Goal: Transaction & Acquisition: Purchase product/service

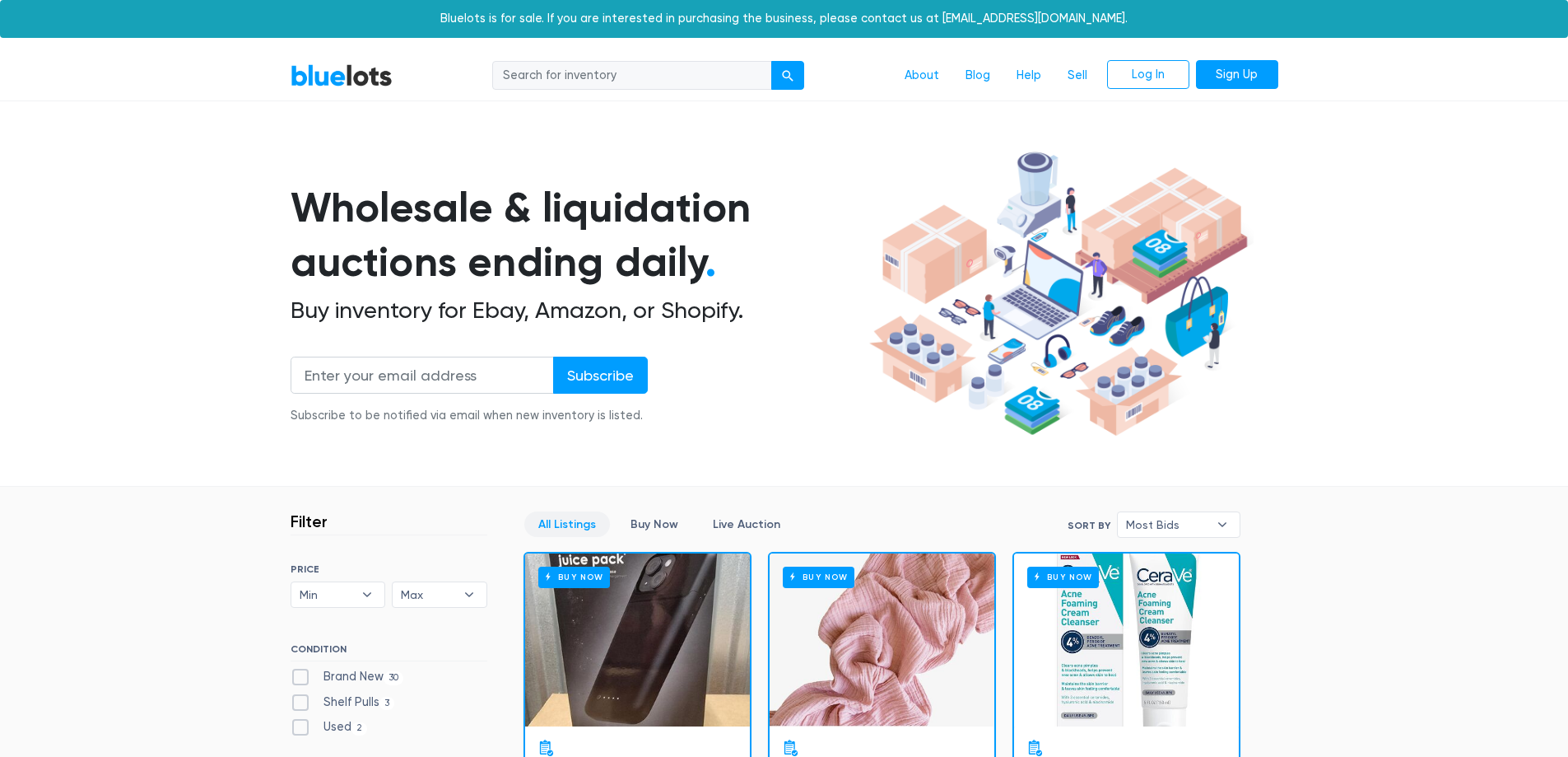
drag, startPoint x: 599, startPoint y: 212, endPoint x: 498, endPoint y: 204, distance: 101.3
click at [498, 204] on h1 "Wholesale & liquidation auctions ending daily ." at bounding box center [576, 235] width 573 height 110
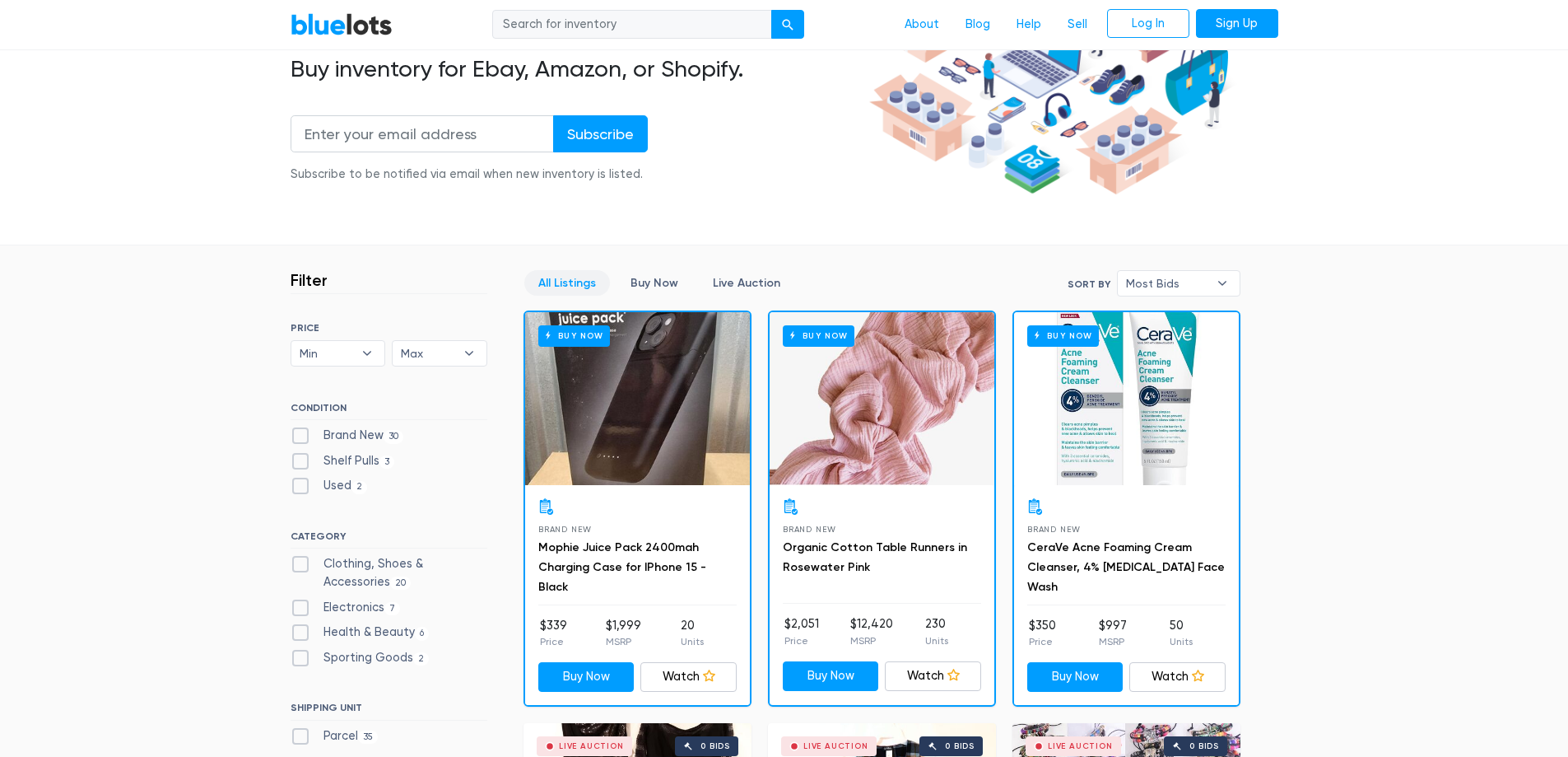
scroll to position [247, 0]
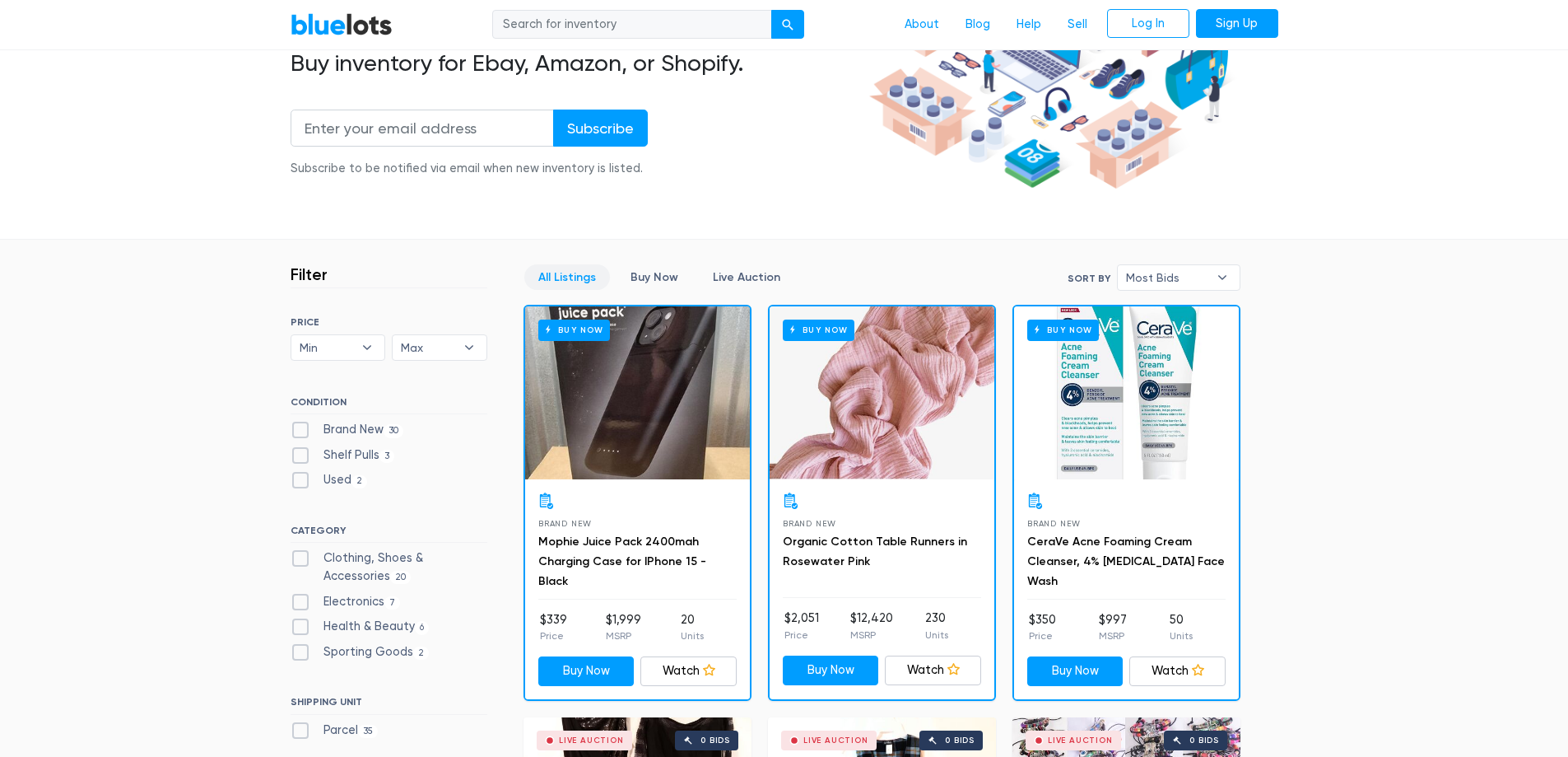
click at [297, 422] on label "Brand New 30" at bounding box center [346, 429] width 113 height 18
click at [297, 422] on New"] "Brand New 30" at bounding box center [295, 426] width 10 height 10
checkbox New"] "true"
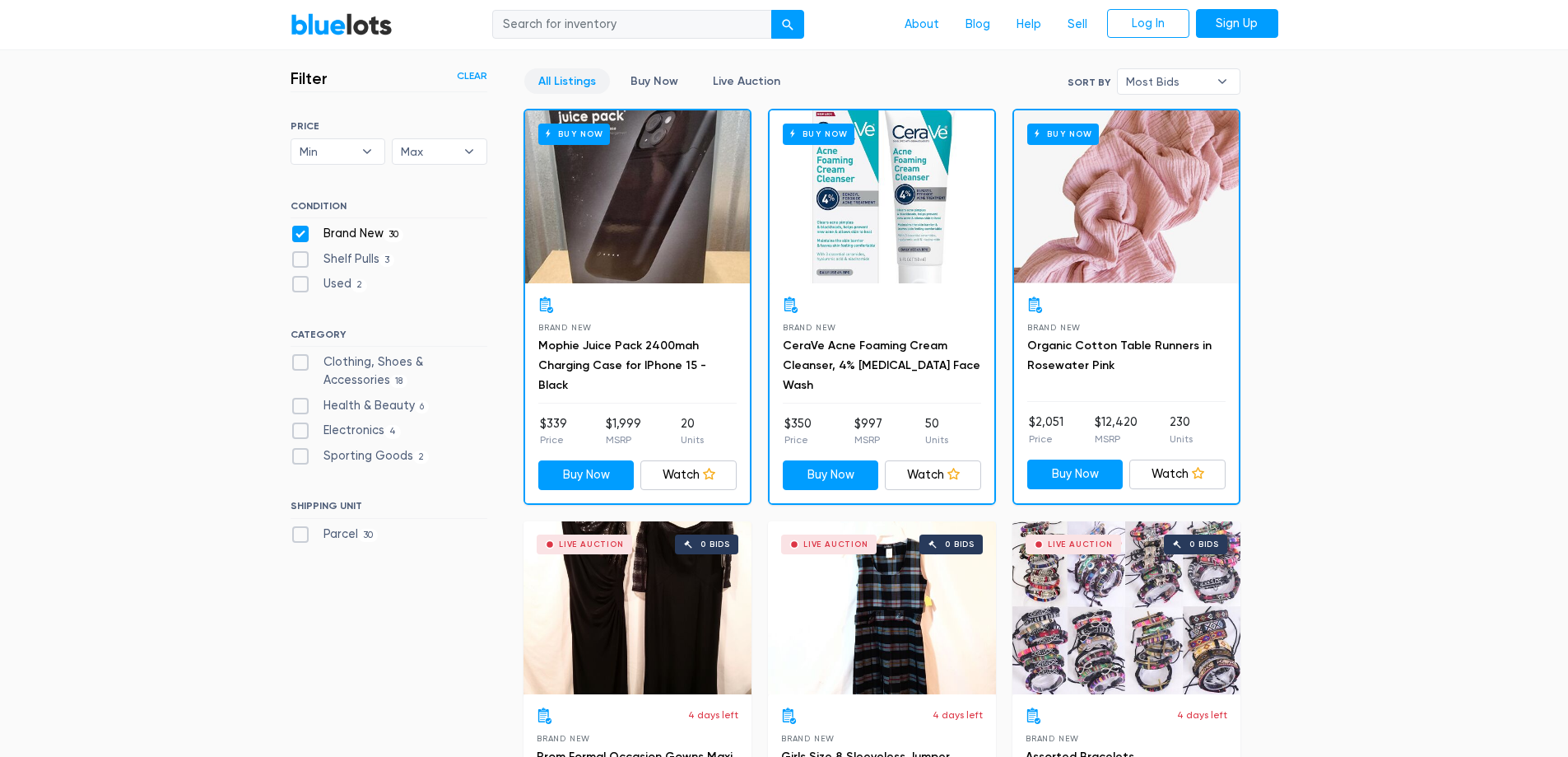
scroll to position [443, 0]
drag, startPoint x: 238, startPoint y: 219, endPoint x: 185, endPoint y: 195, distance: 58.2
click at [309, 434] on label "Electronics 4" at bounding box center [346, 430] width 111 height 18
click at [302, 432] on input "Electronics 4" at bounding box center [295, 427] width 10 height 10
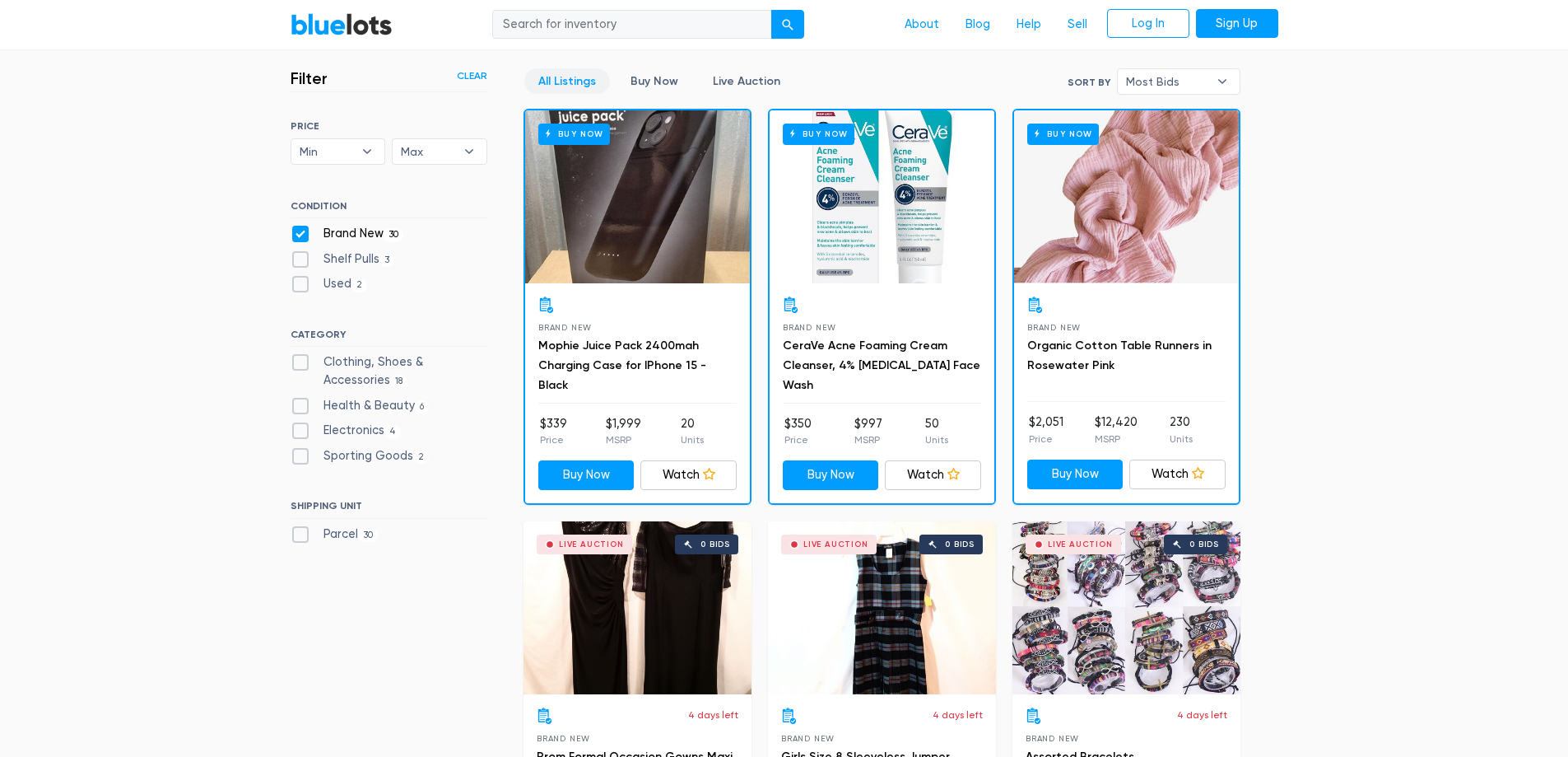
checkbox input "true"
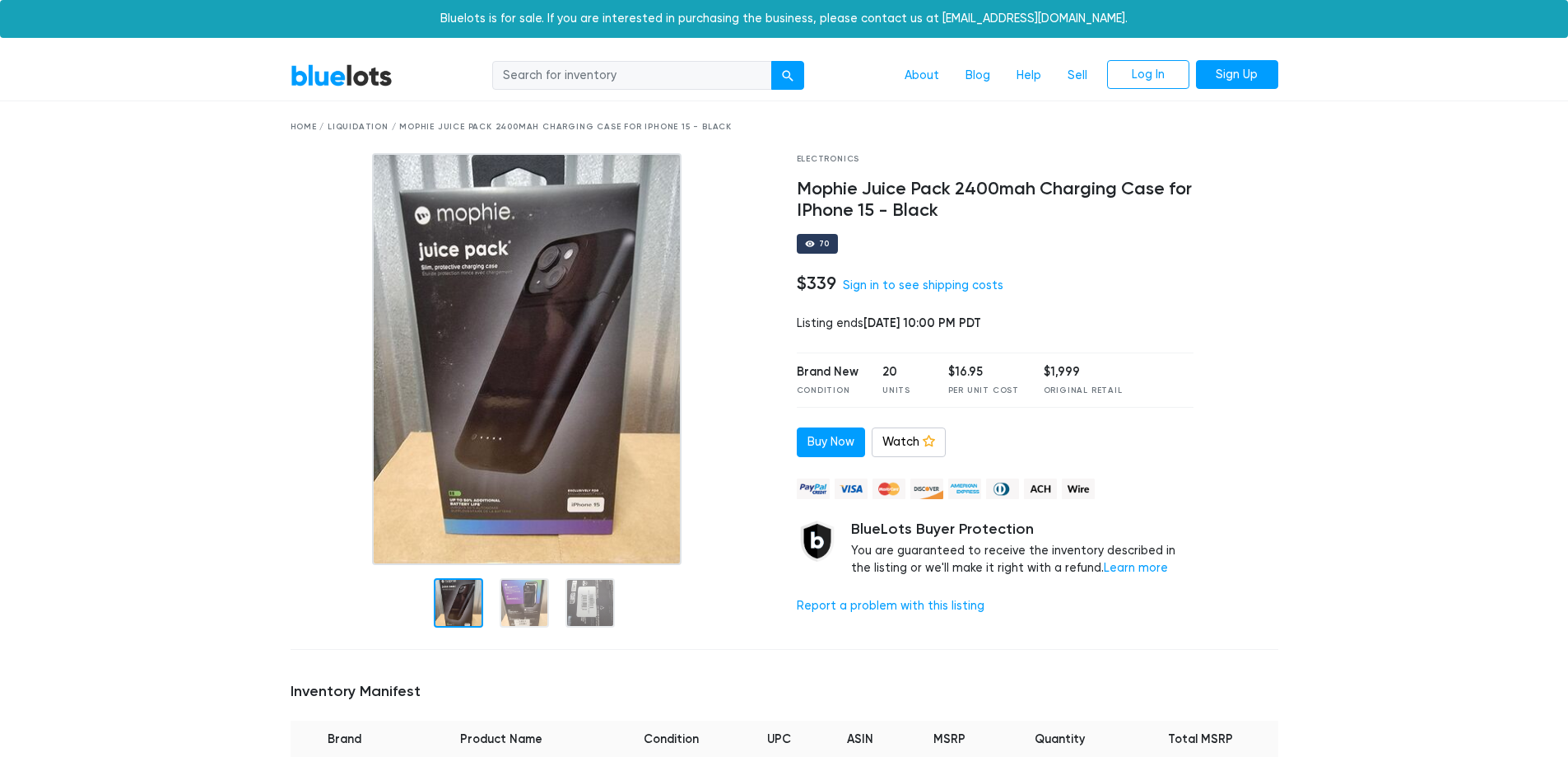
drag, startPoint x: 238, startPoint y: 264, endPoint x: 200, endPoint y: 249, distance: 40.9
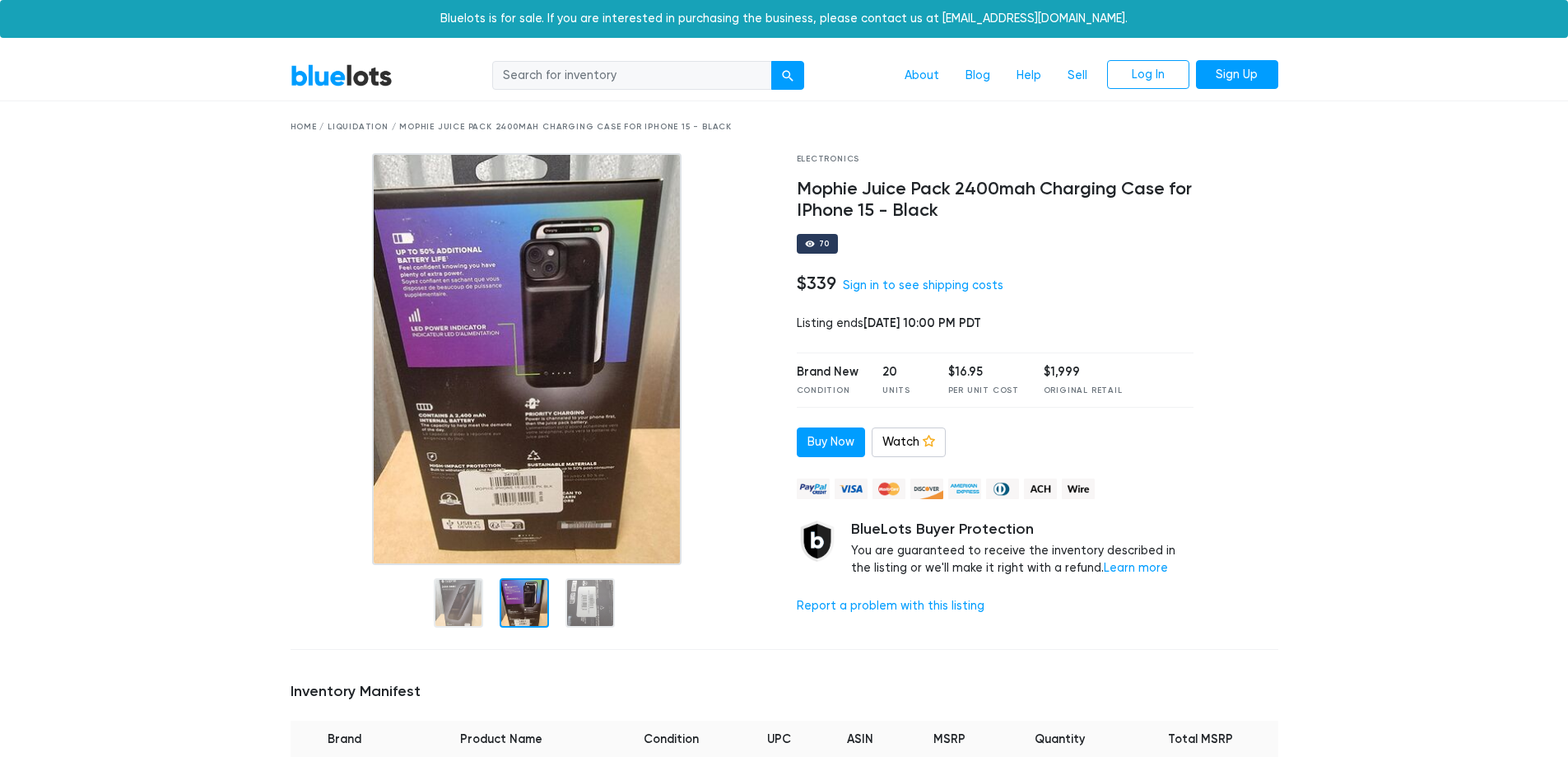
click at [548, 598] on div at bounding box center [524, 602] width 49 height 49
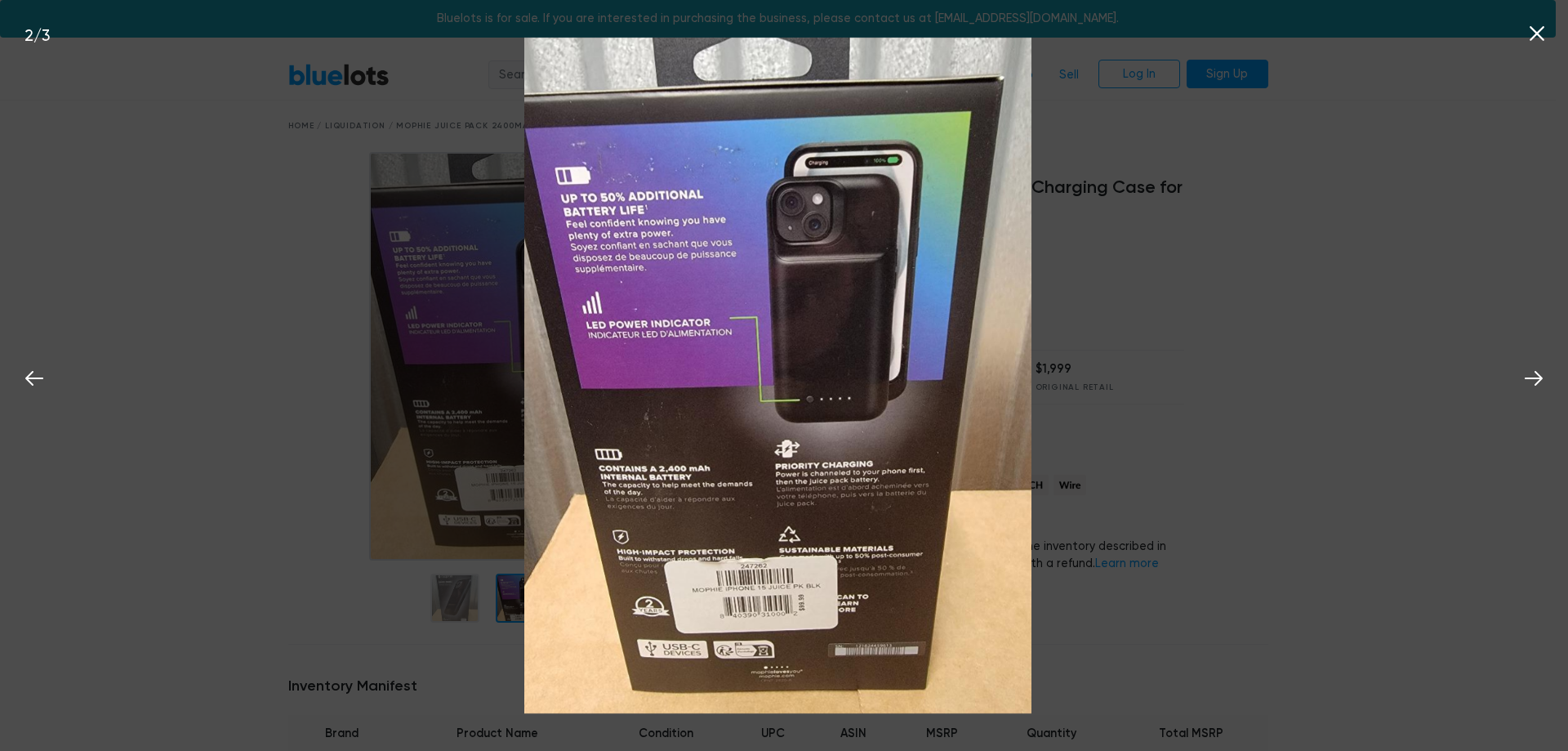
click at [1530, 34] on icon at bounding box center [1537, 33] width 25 height 25
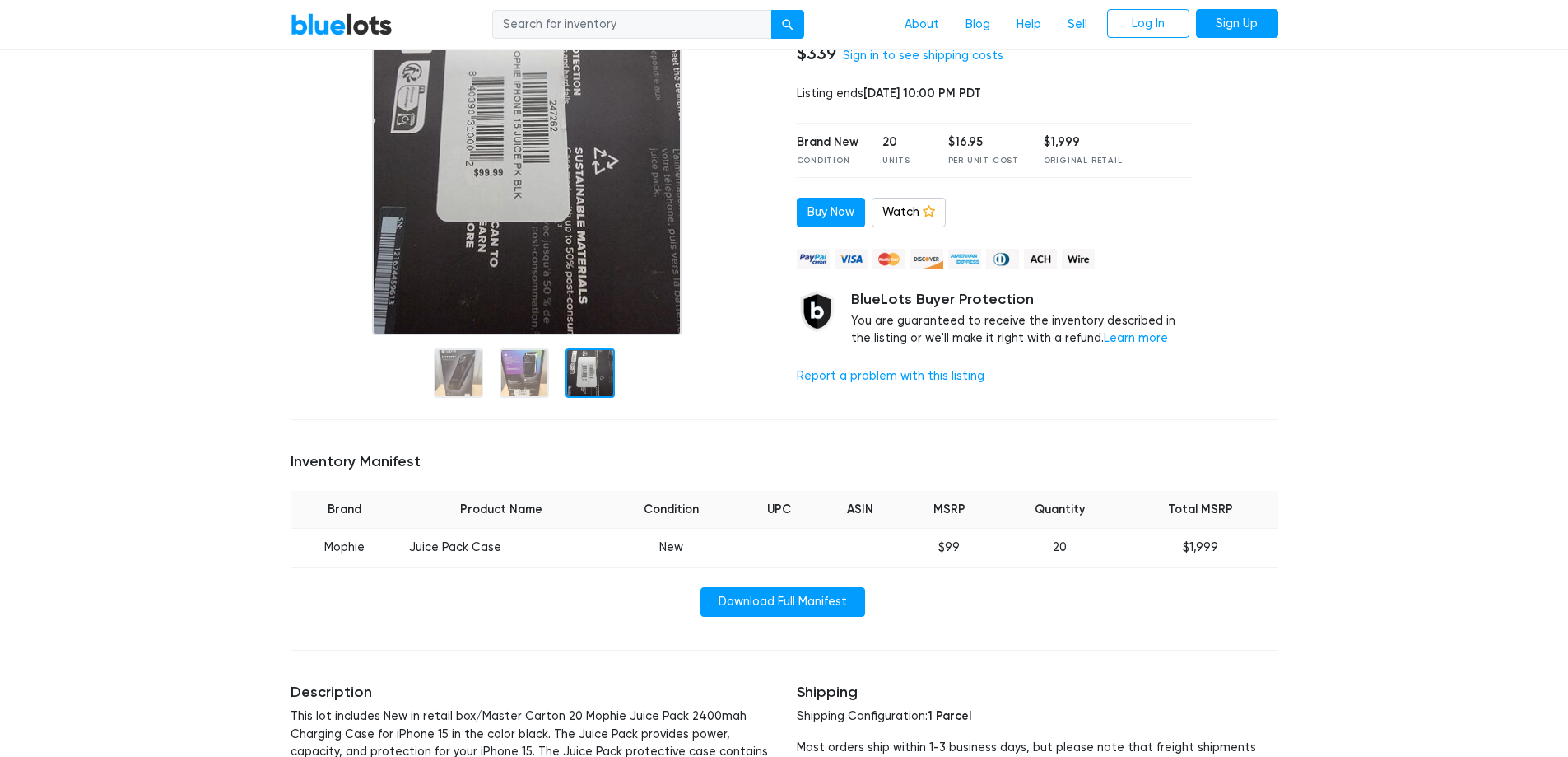
scroll to position [247, 0]
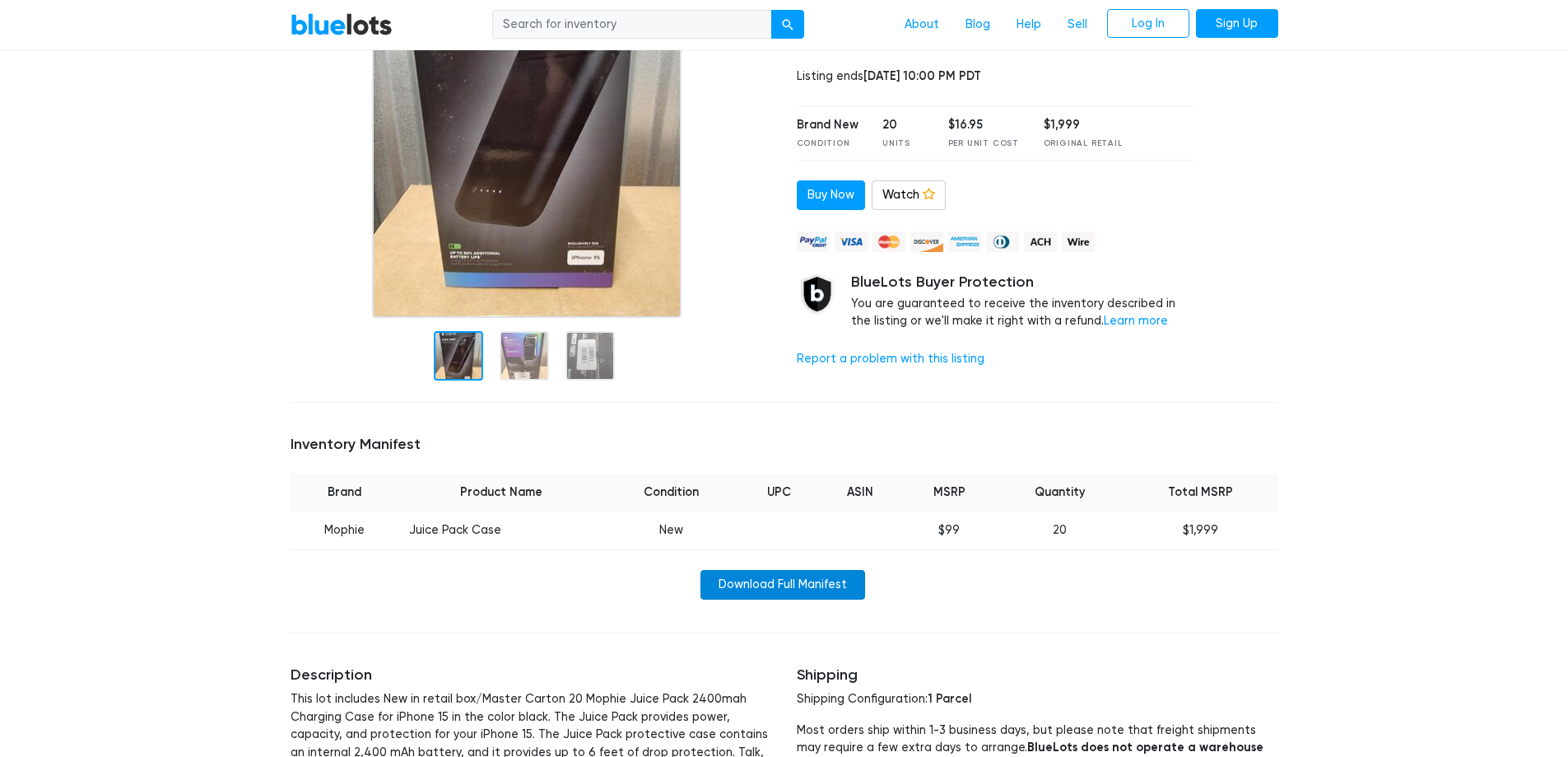
click at [811, 581] on link "Download Full Manifest" at bounding box center [783, 584] width 165 height 29
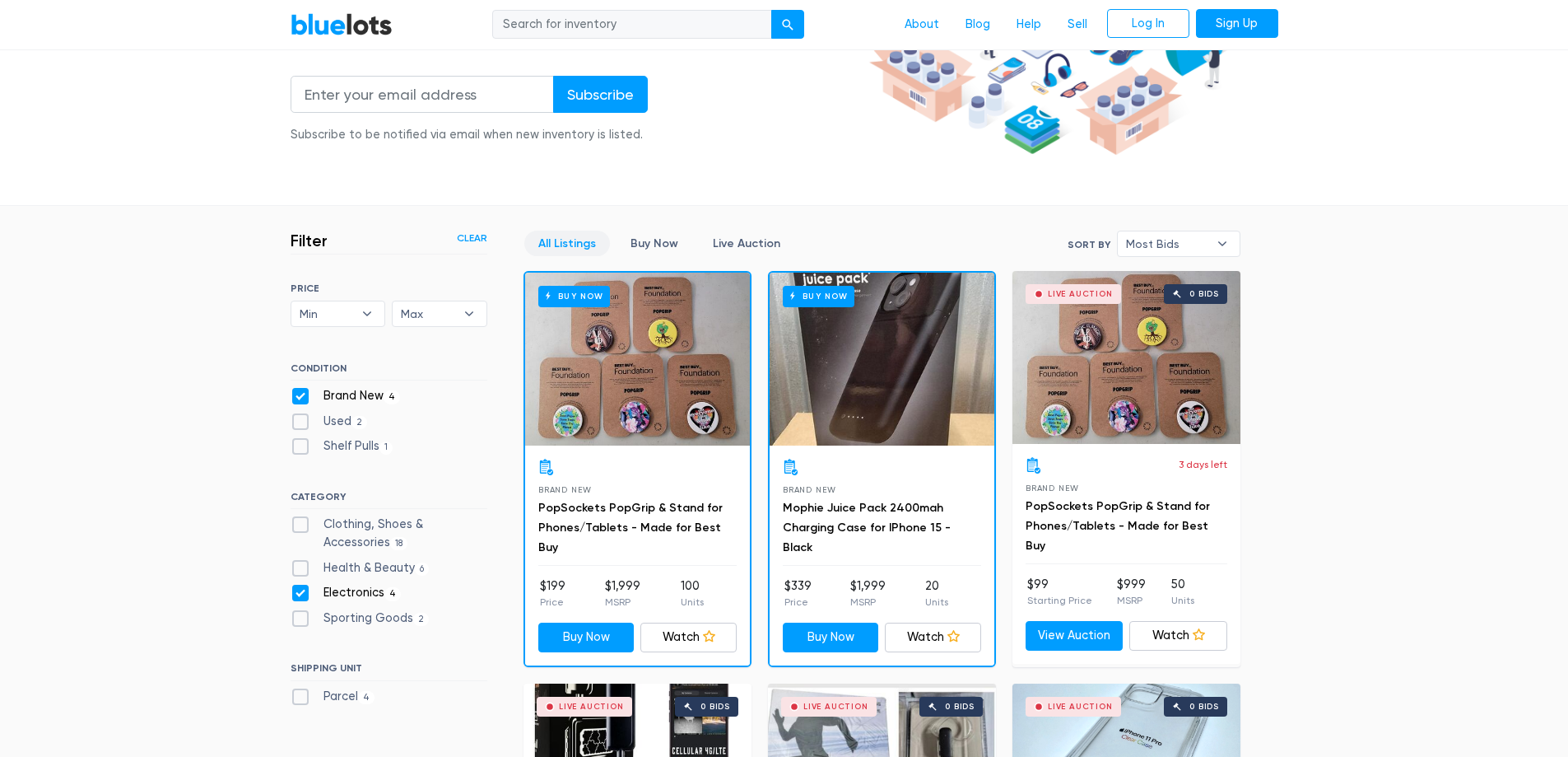
scroll to position [443, 0]
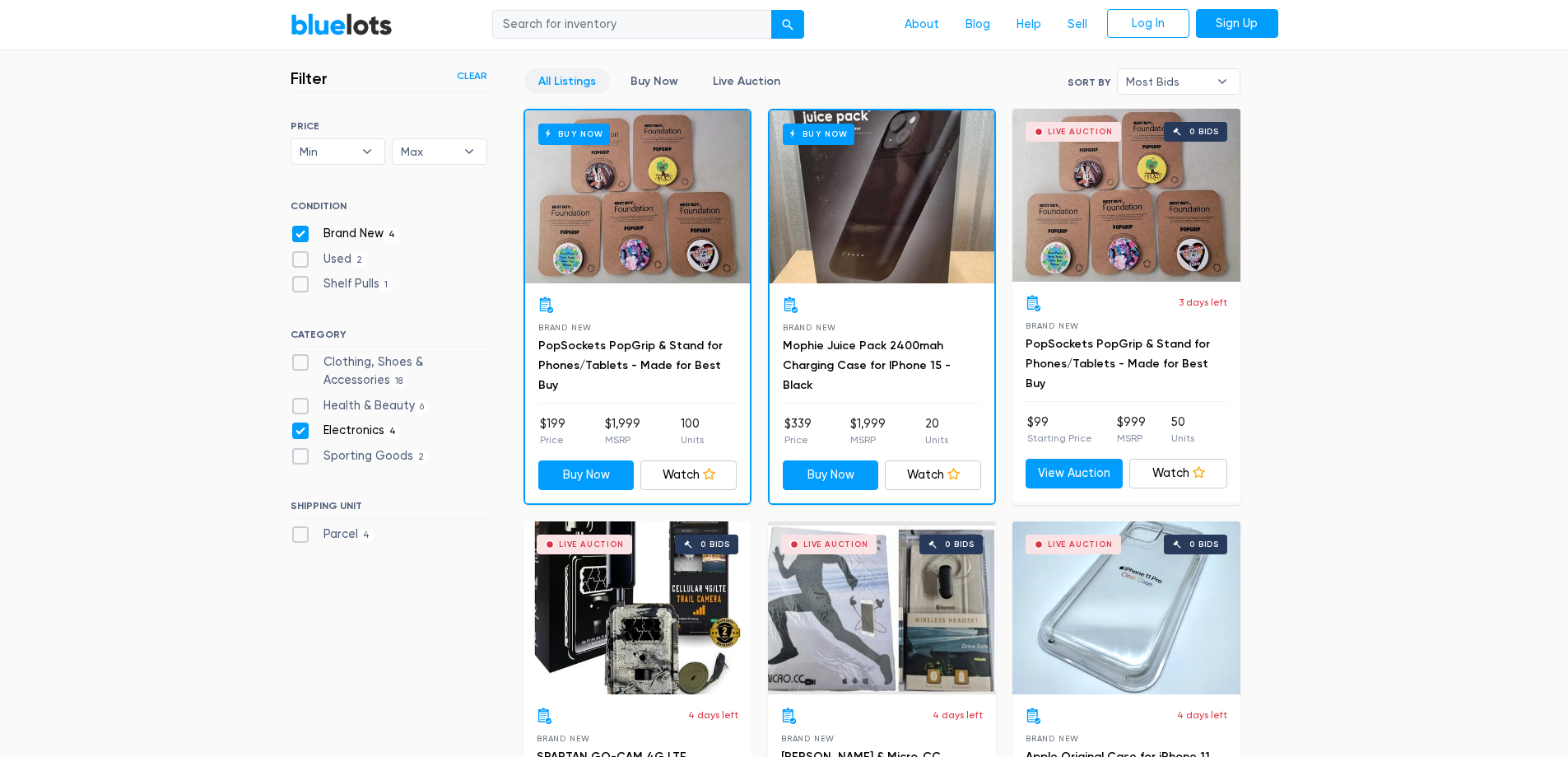
click at [359, 427] on label "Electronics 4" at bounding box center [346, 430] width 111 height 18
click at [302, 427] on input "Electronics 4" at bounding box center [295, 427] width 10 height 10
checkbox input "false"
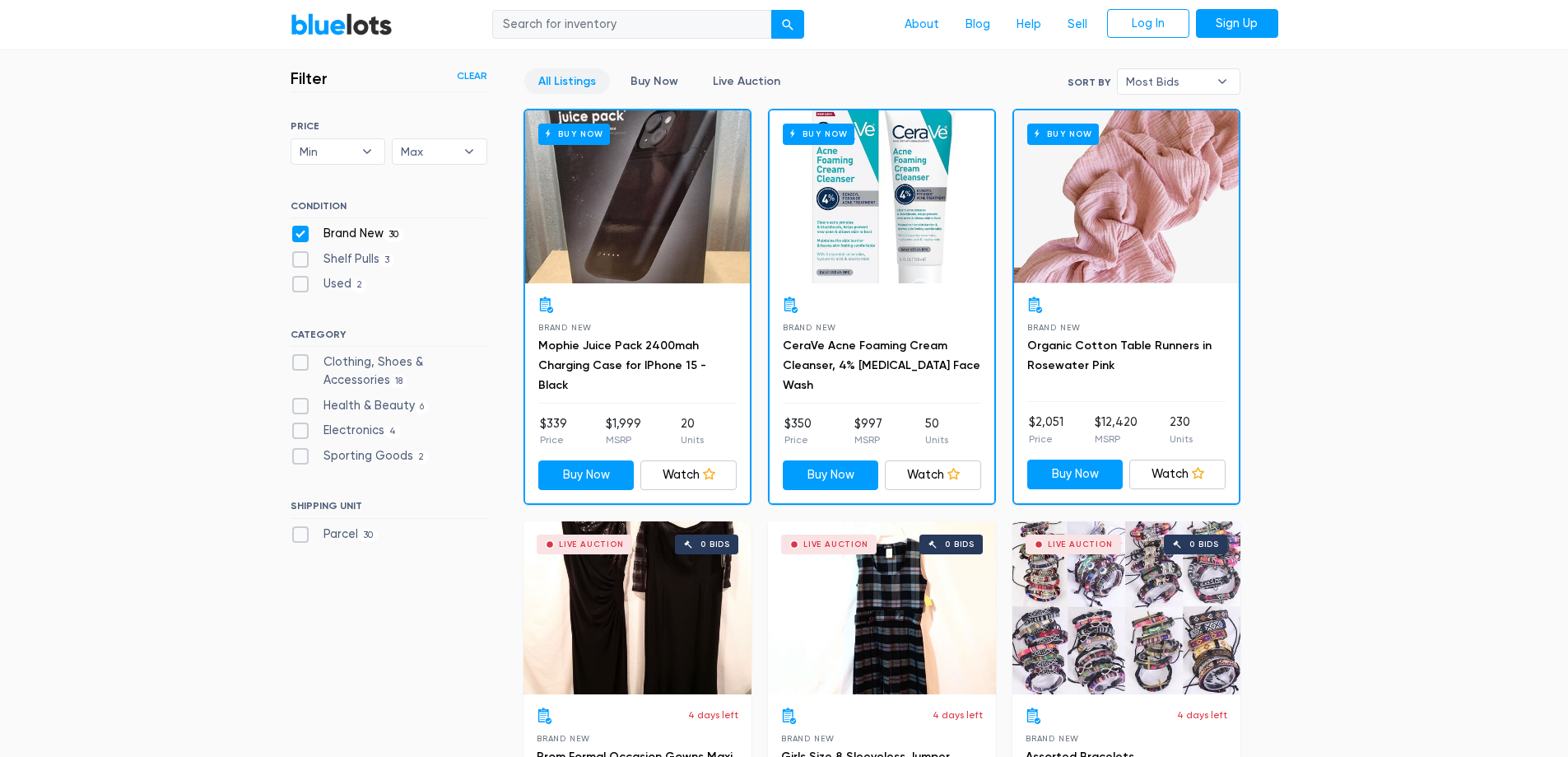
scroll to position [443, 0]
click at [378, 427] on label "Electronics 4" at bounding box center [346, 430] width 111 height 18
click at [302, 427] on input "Electronics 4" at bounding box center [295, 427] width 10 height 10
checkbox input "true"
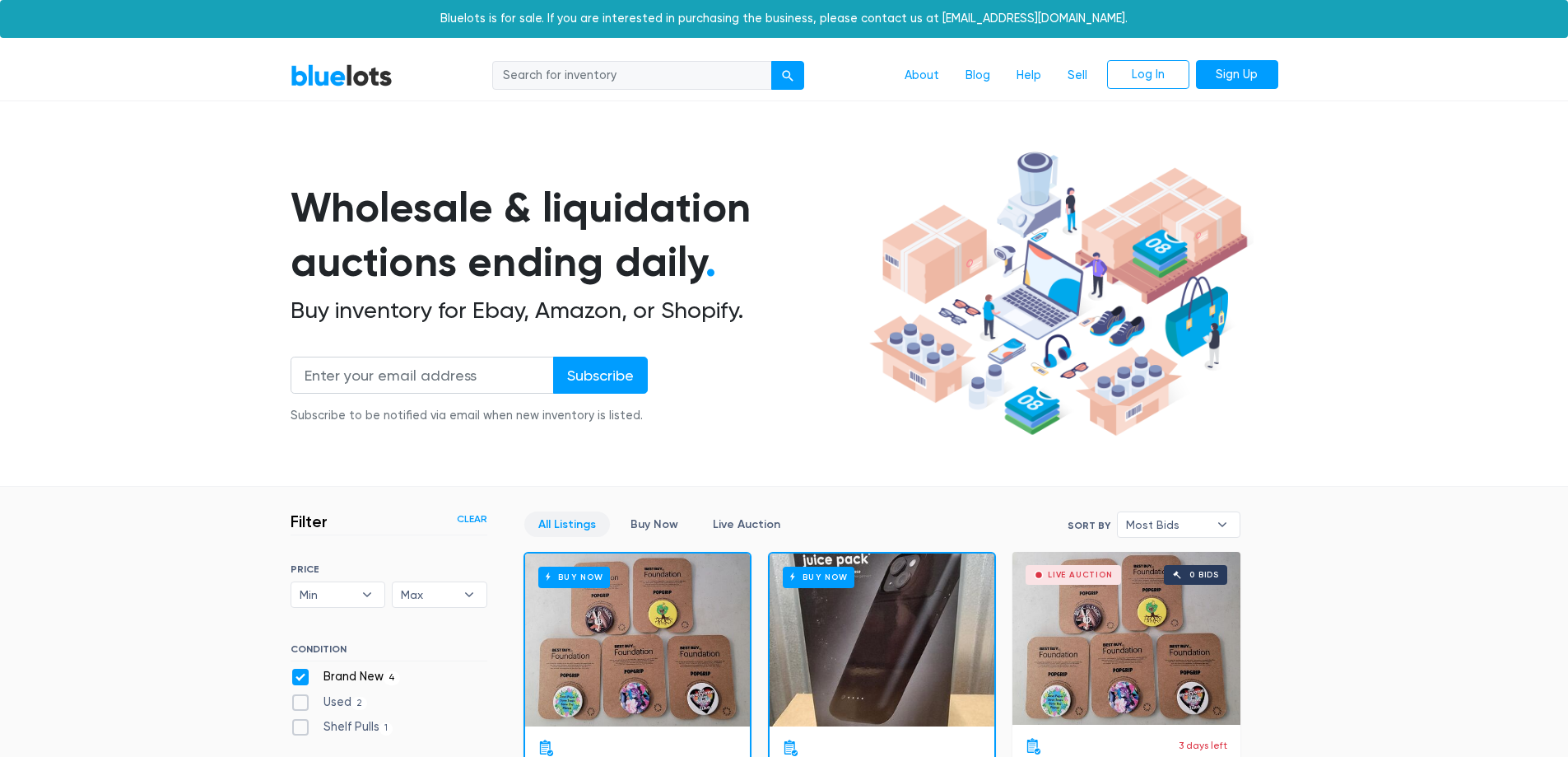
scroll to position [443, 0]
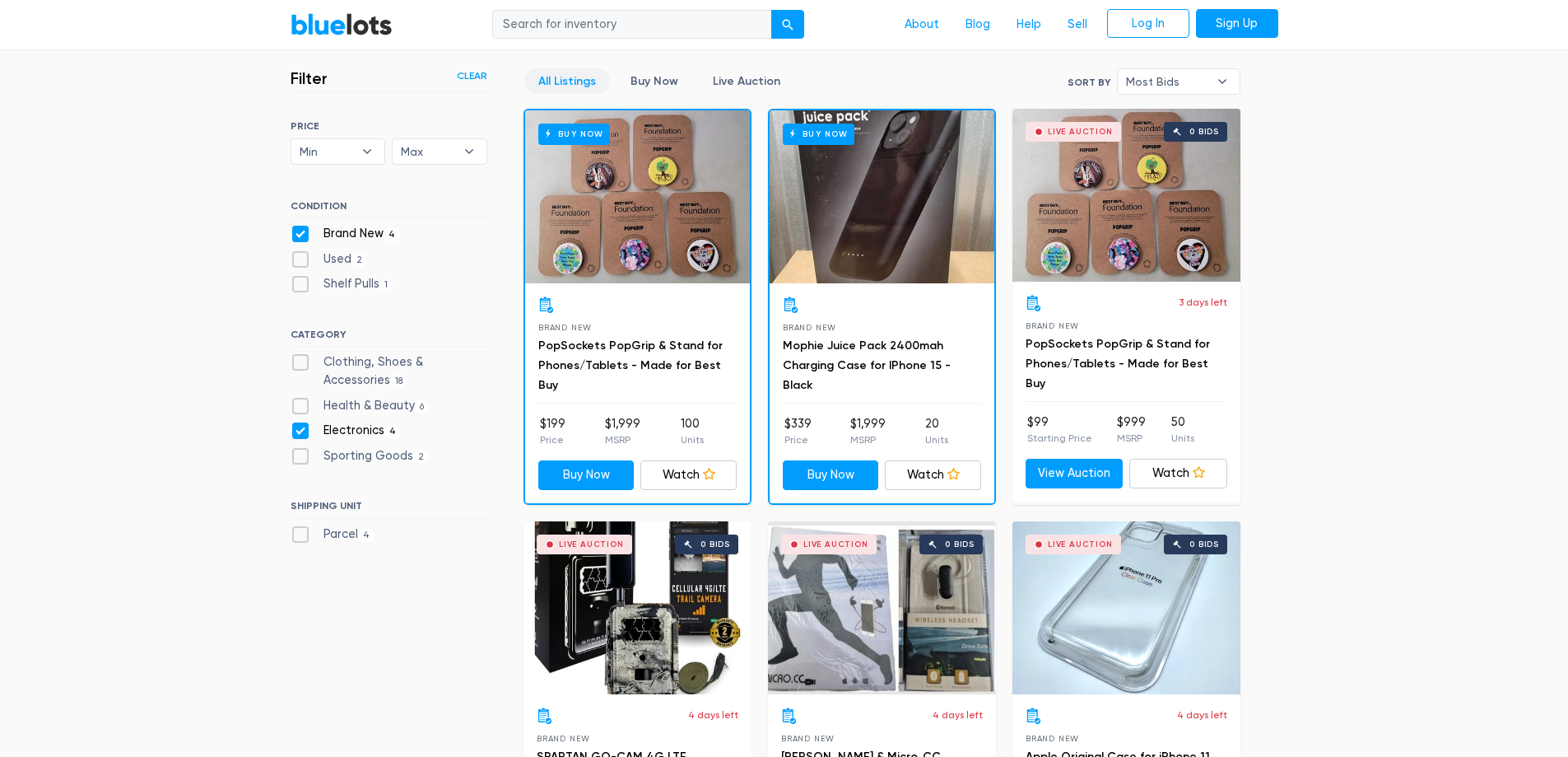
drag, startPoint x: 121, startPoint y: 187, endPoint x: 119, endPoint y: 156, distance: 31.1
click at [119, 156] on section "Filter Filter & Sort Clear SORT BY Most Bids Ending Soonest Newly Listed Lowest…" at bounding box center [784, 522] width 1568 height 957
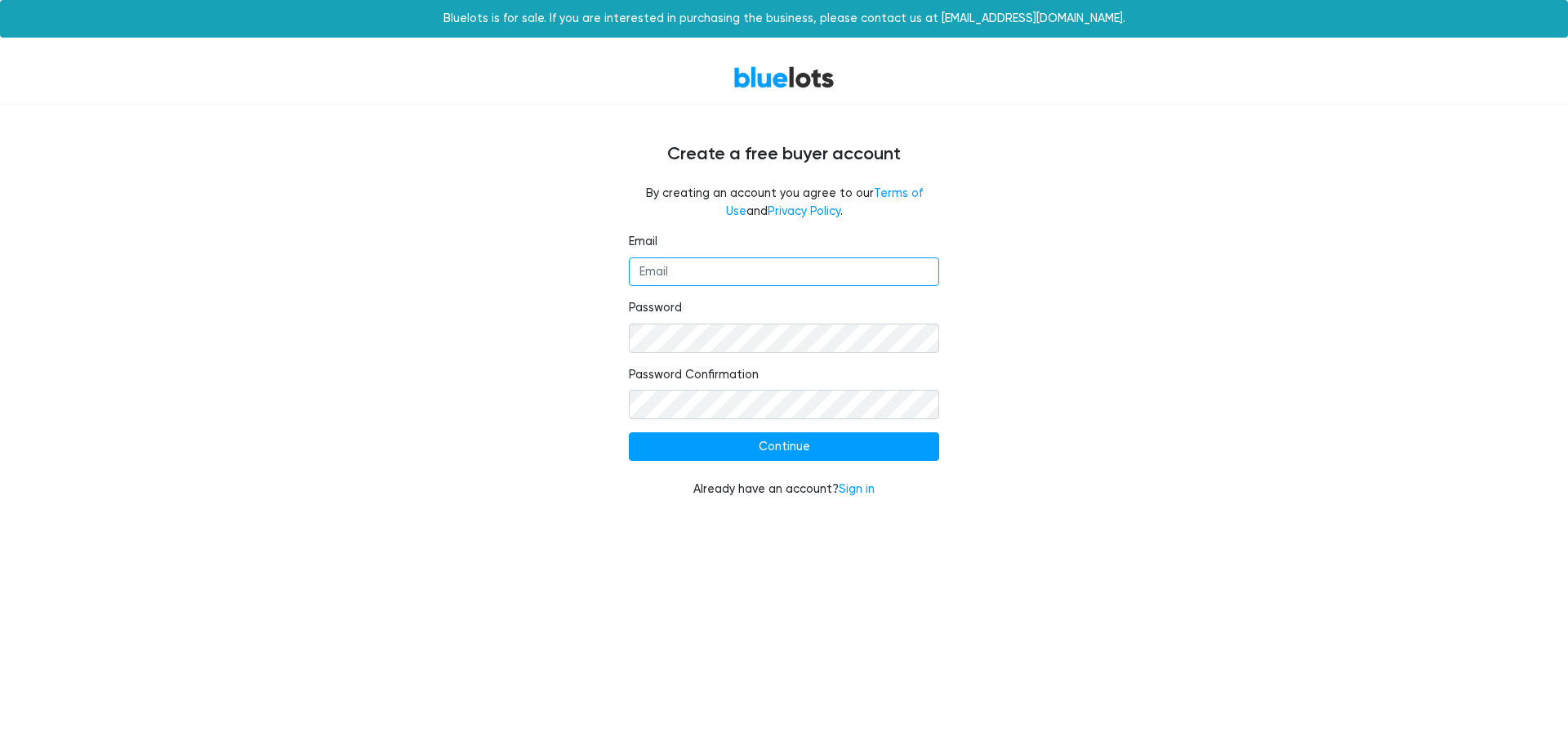
type input "[EMAIL_ADDRESS][DOMAIN_NAME]"
click at [461, 326] on div "Email [EMAIL_ADDRESS][DOMAIN_NAME] Password Password Confirmation Continue Alre…" at bounding box center [784, 376] width 1005 height 285
click at [854, 479] on form "Email [EMAIL_ADDRESS][DOMAIN_NAME] Password Password Confirmation Continue Alre…" at bounding box center [784, 366] width 310 height 266
click at [858, 489] on link "Sign in" at bounding box center [856, 489] width 36 height 14
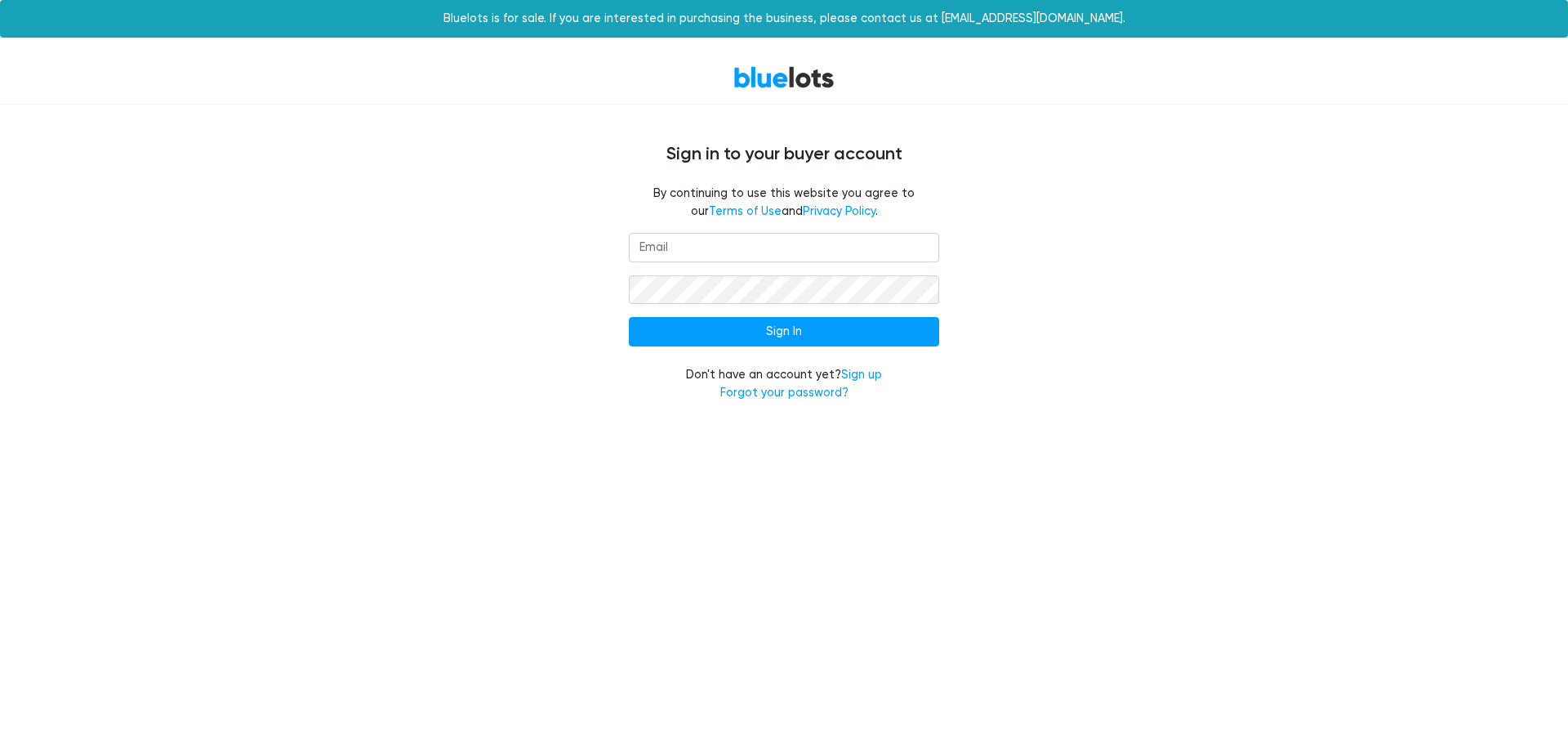
click at [957, 240] on div "Sign In Don't have an account yet? Sign up Forgot your password?" at bounding box center [784, 327] width 1005 height 188
click at [928, 249] on input "email" at bounding box center [784, 248] width 310 height 29
click at [1010, 248] on div "Sign In Don't have an account yet? Sign up Forgot your password?" at bounding box center [784, 327] width 1005 height 188
click at [843, 245] on input "email" at bounding box center [784, 248] width 310 height 29
type input "swift@swiftlife.net"
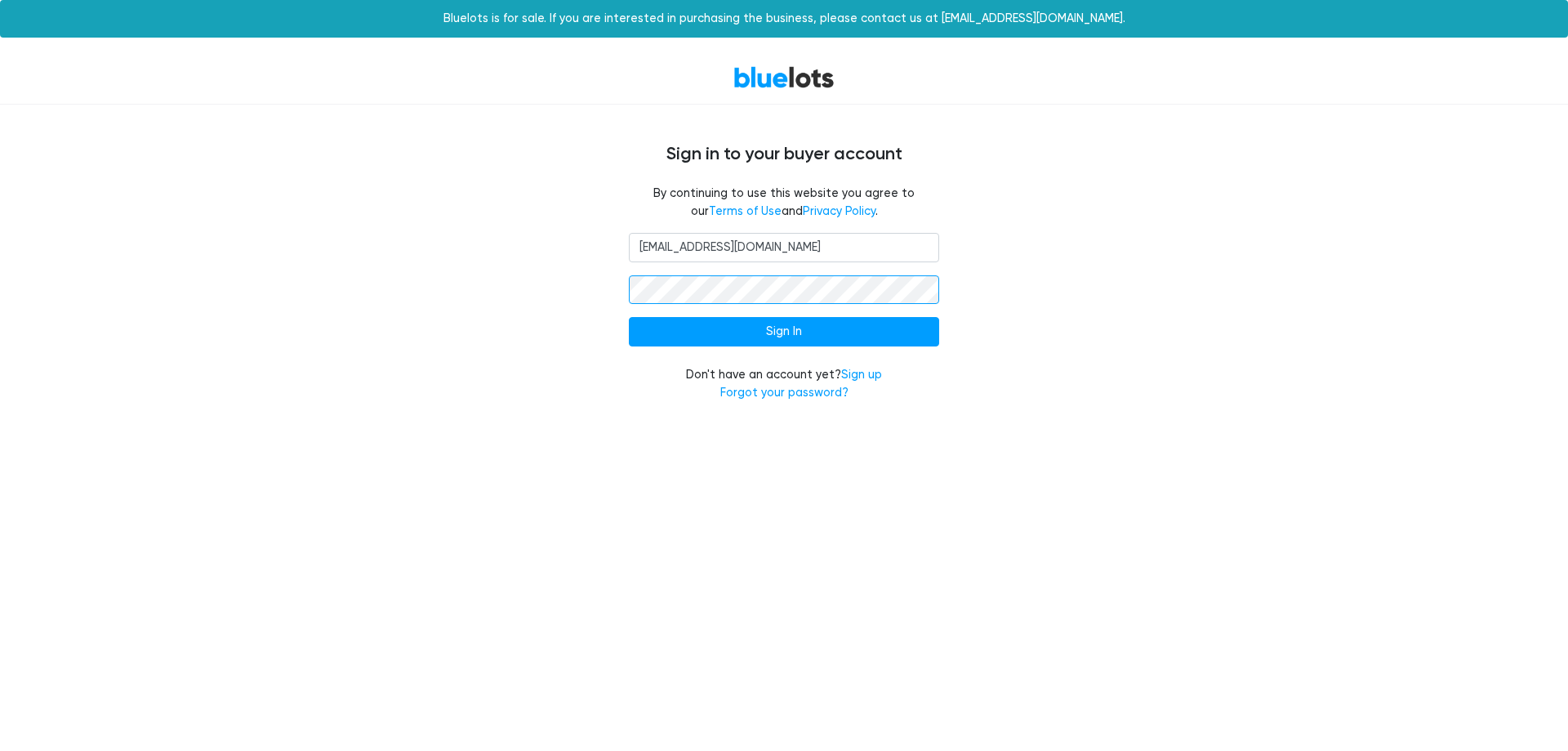
click at [629, 317] on input "Sign In" at bounding box center [784, 332] width 310 height 29
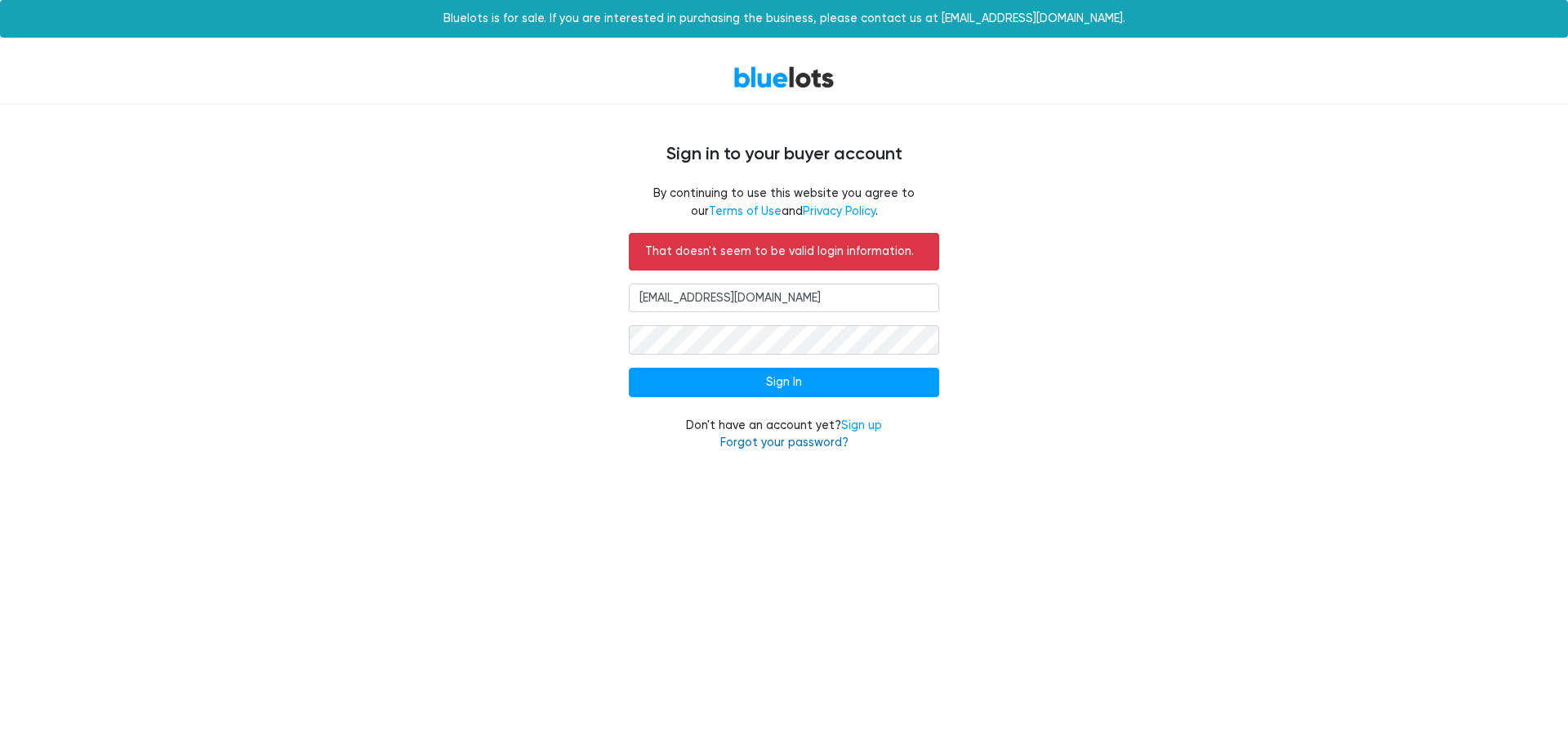
click at [793, 440] on link "Forgot your password?" at bounding box center [784, 442] width 129 height 14
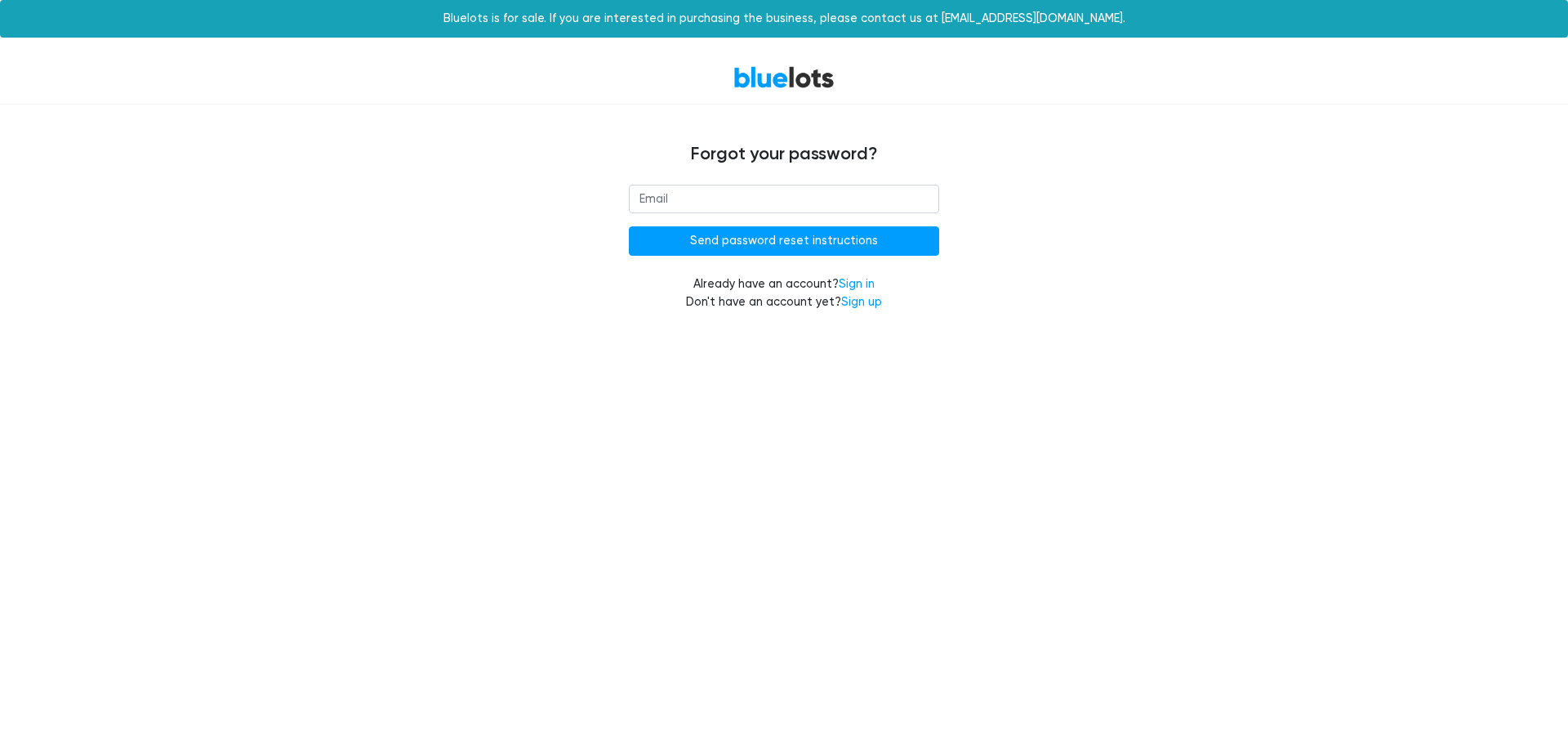
click at [813, 190] on input "email" at bounding box center [784, 199] width 310 height 29
type input "[EMAIL_ADDRESS][DOMAIN_NAME]"
click at [629, 226] on input "Send password reset instructions" at bounding box center [784, 241] width 310 height 29
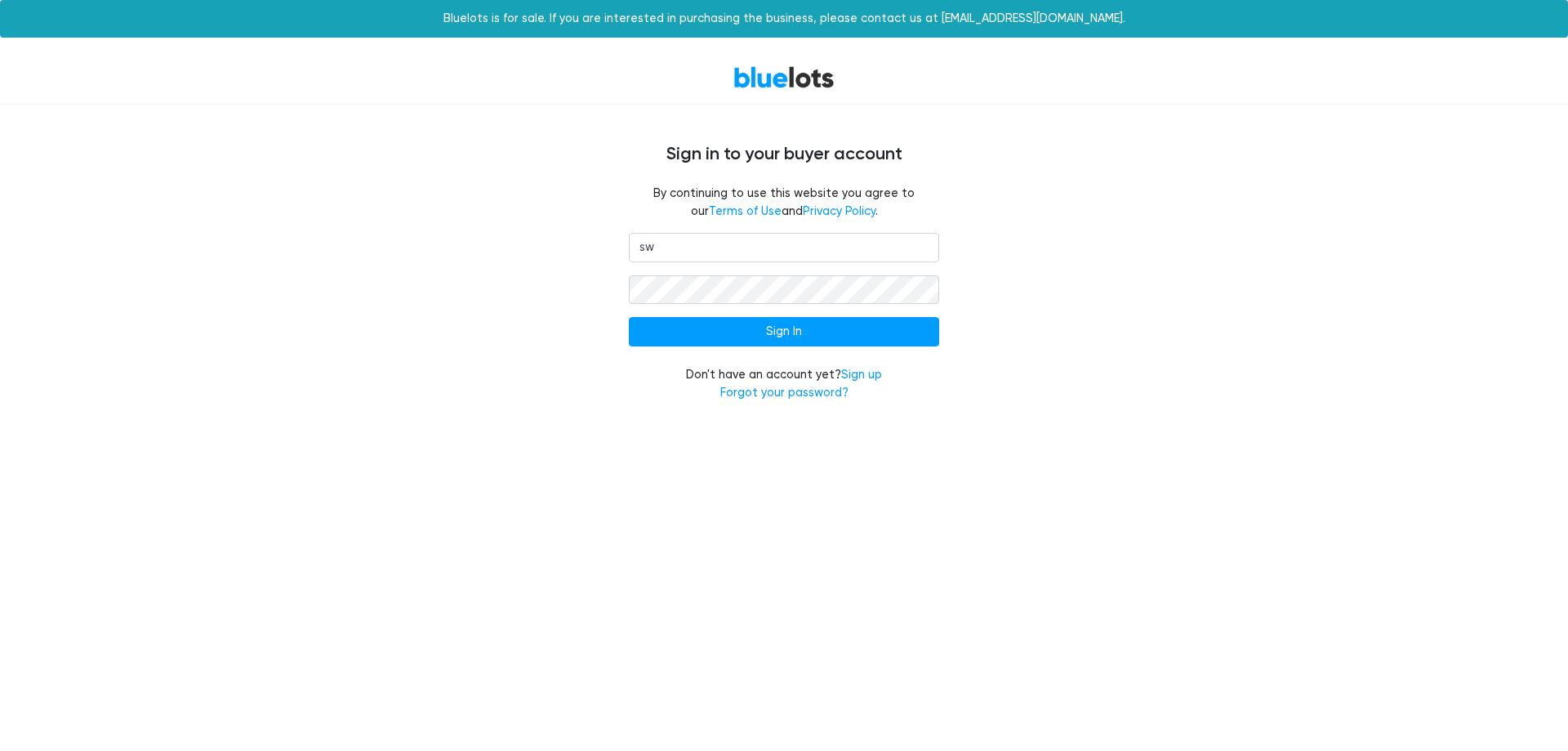
type input "s"
type input "swift@swiftlife.net"
click at [629, 317] on input "Sign In" at bounding box center [784, 332] width 310 height 29
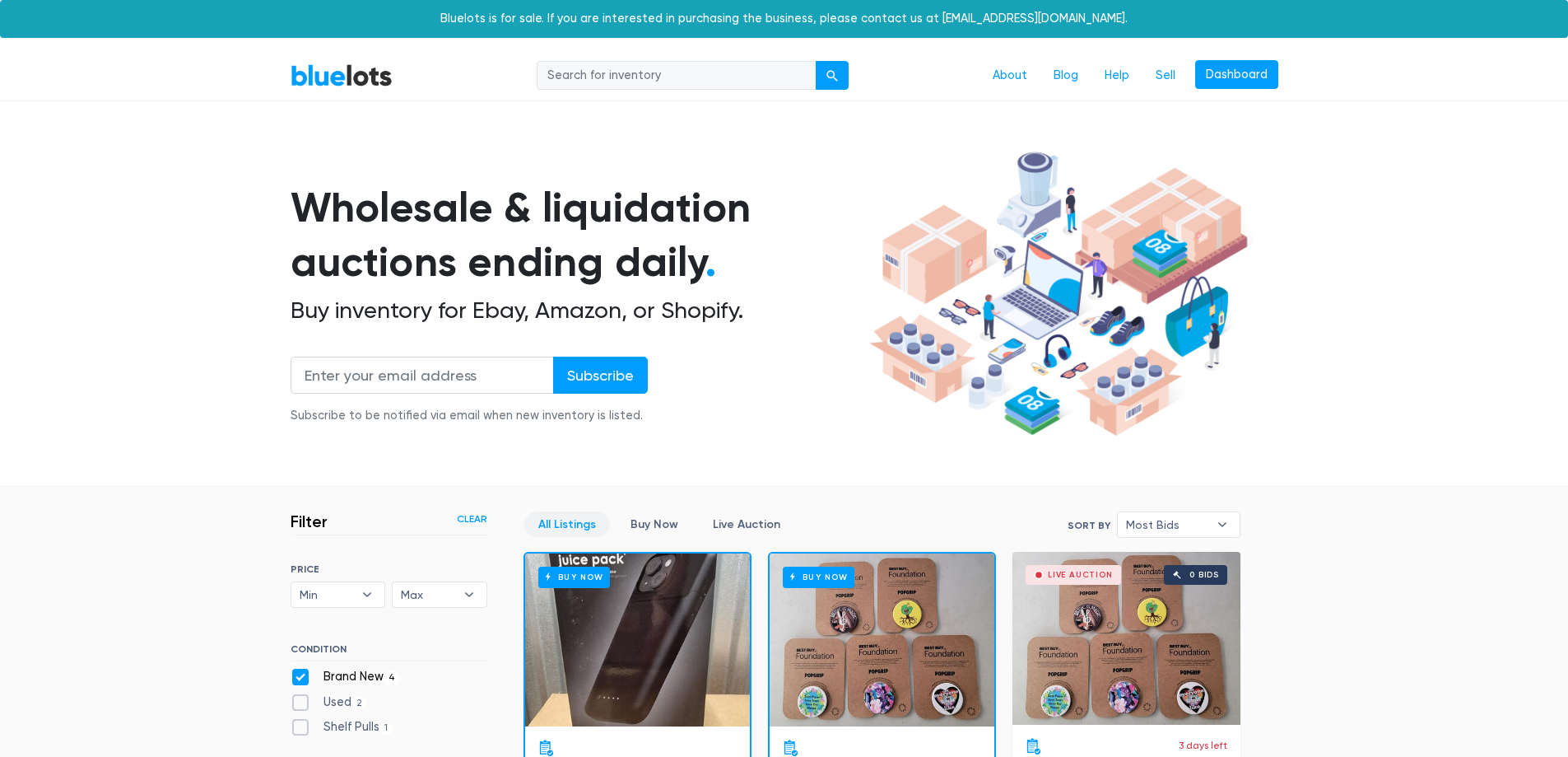
scroll to position [247, 0]
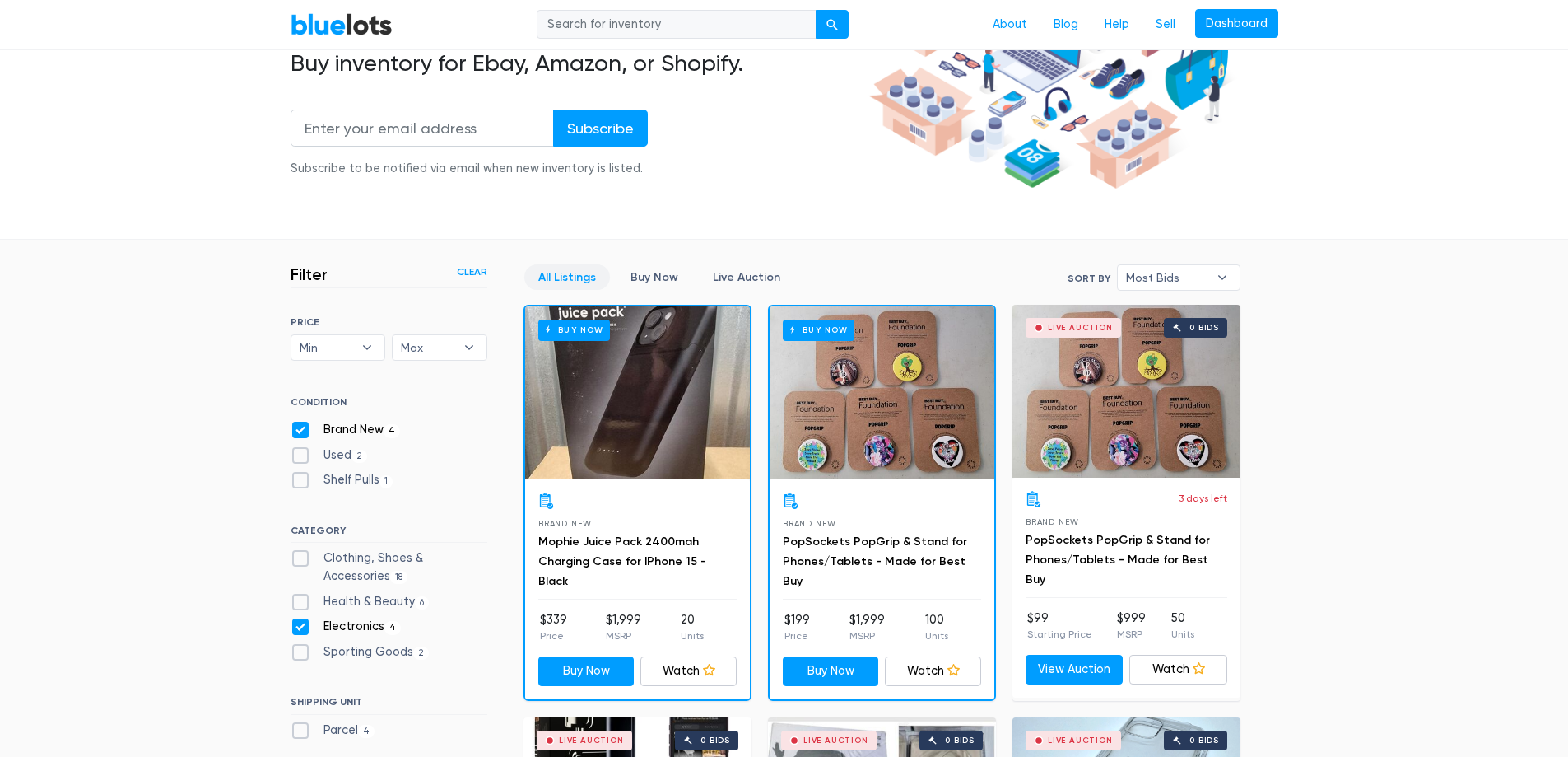
click at [587, 484] on div "Brand New Mophie Juice Pack 2400mah Charging Case for IPhone 15 - Black $339 Pr…" at bounding box center [638, 588] width 225 height 219
click at [587, 422] on div "Buy Now" at bounding box center [638, 392] width 225 height 173
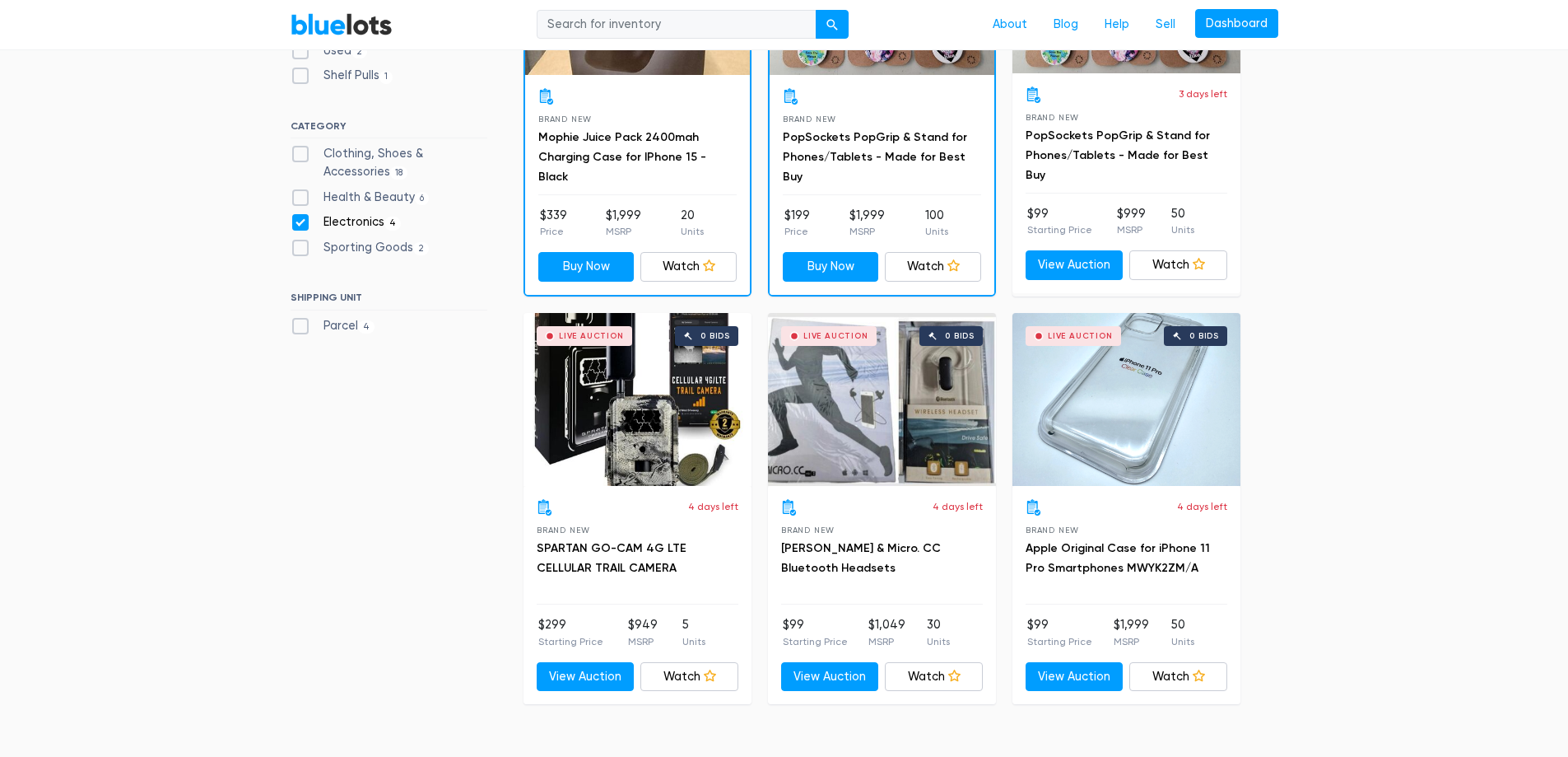
scroll to position [658, 0]
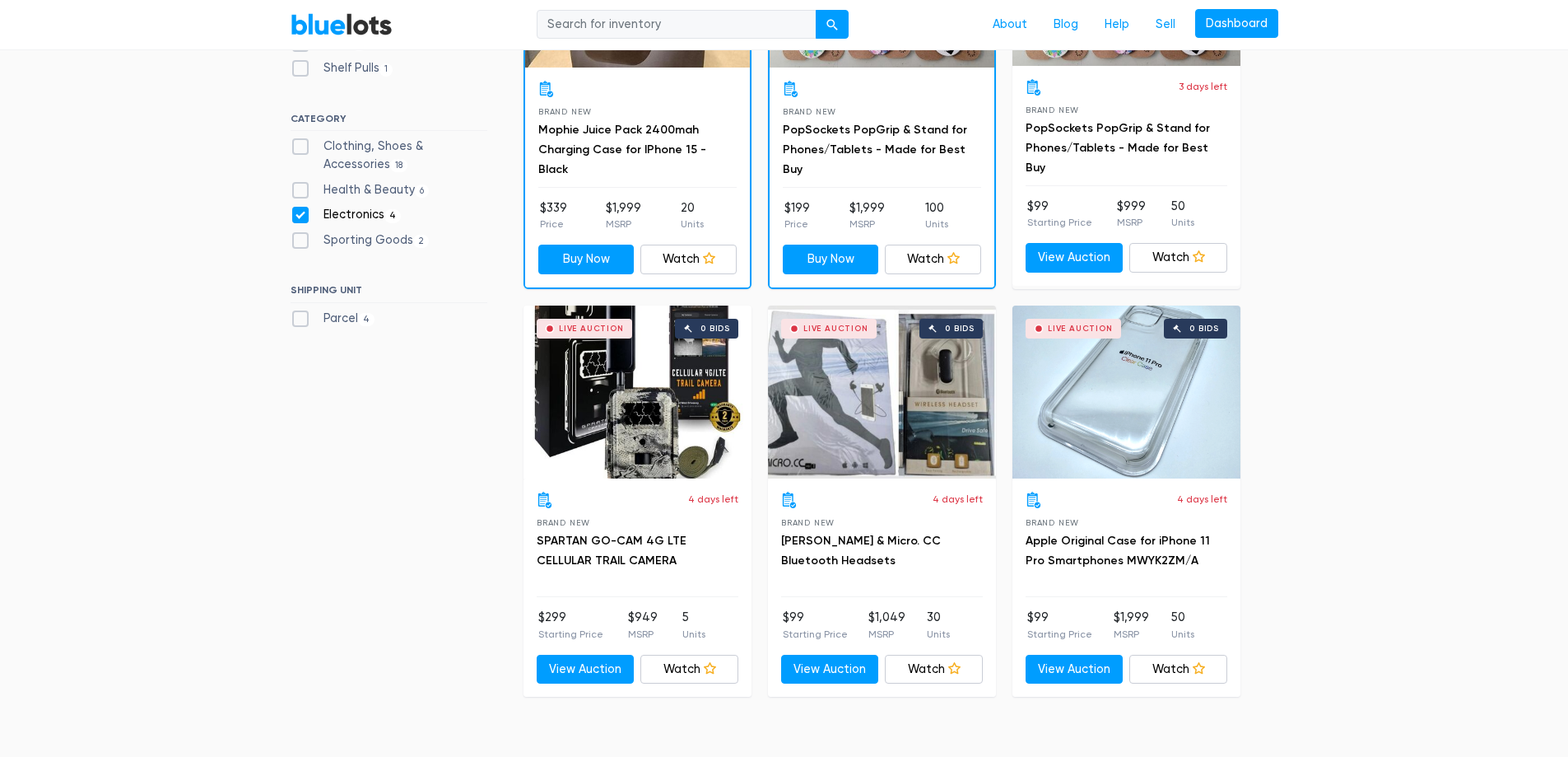
drag, startPoint x: 189, startPoint y: 309, endPoint x: 163, endPoint y: 270, distance: 46.9
click at [163, 270] on section "Filter Filter & Sort Clear SORT BY Most Bids Ending Soonest Newly Listed Lowest…" at bounding box center [784, 307] width 1568 height 957
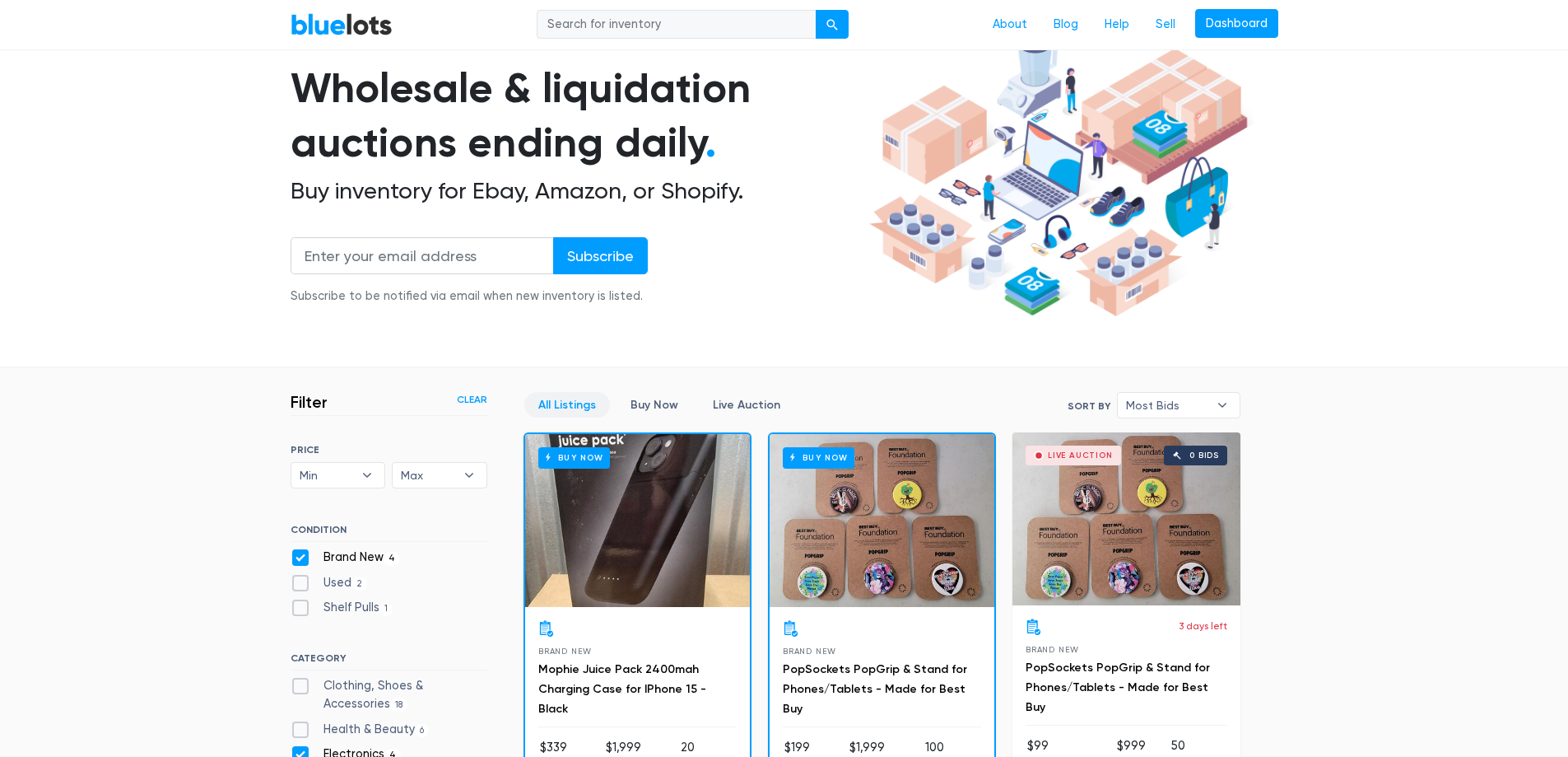
scroll to position [0, 0]
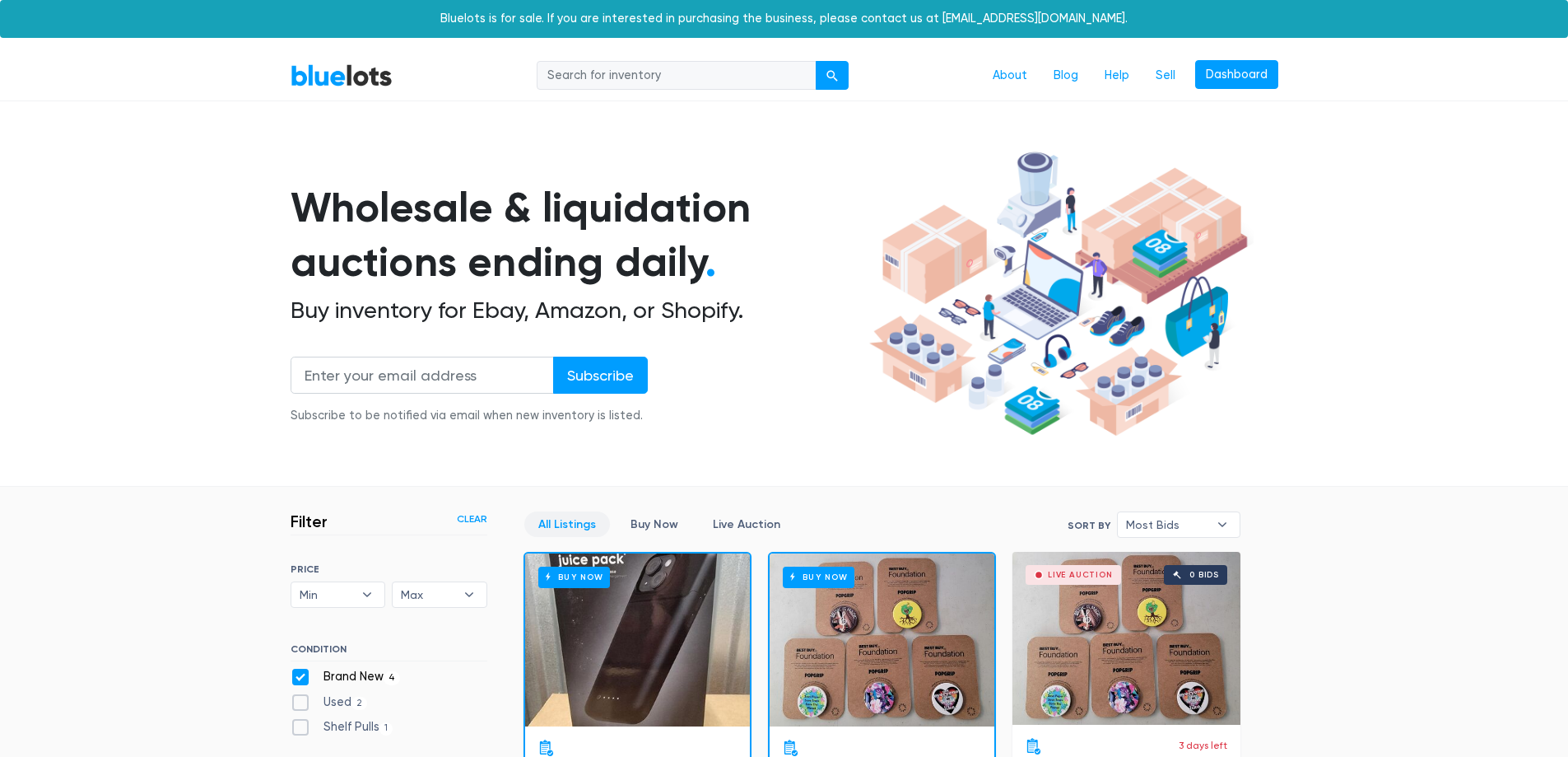
click at [361, 86] on link "BlueLots" at bounding box center [341, 75] width 102 height 24
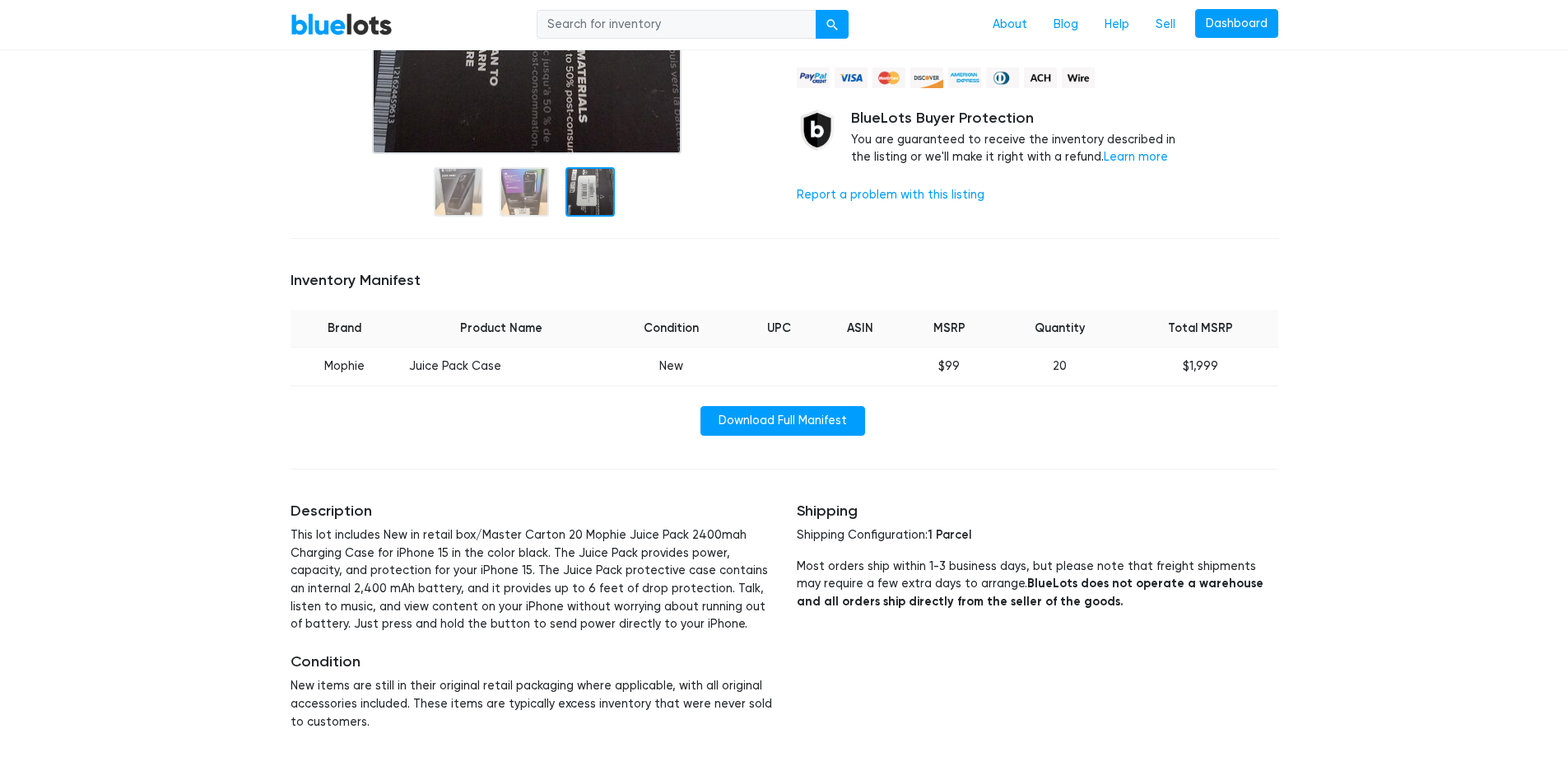
scroll to position [411, 0]
click at [764, 433] on link "Download Full Manifest" at bounding box center [783, 420] width 165 height 29
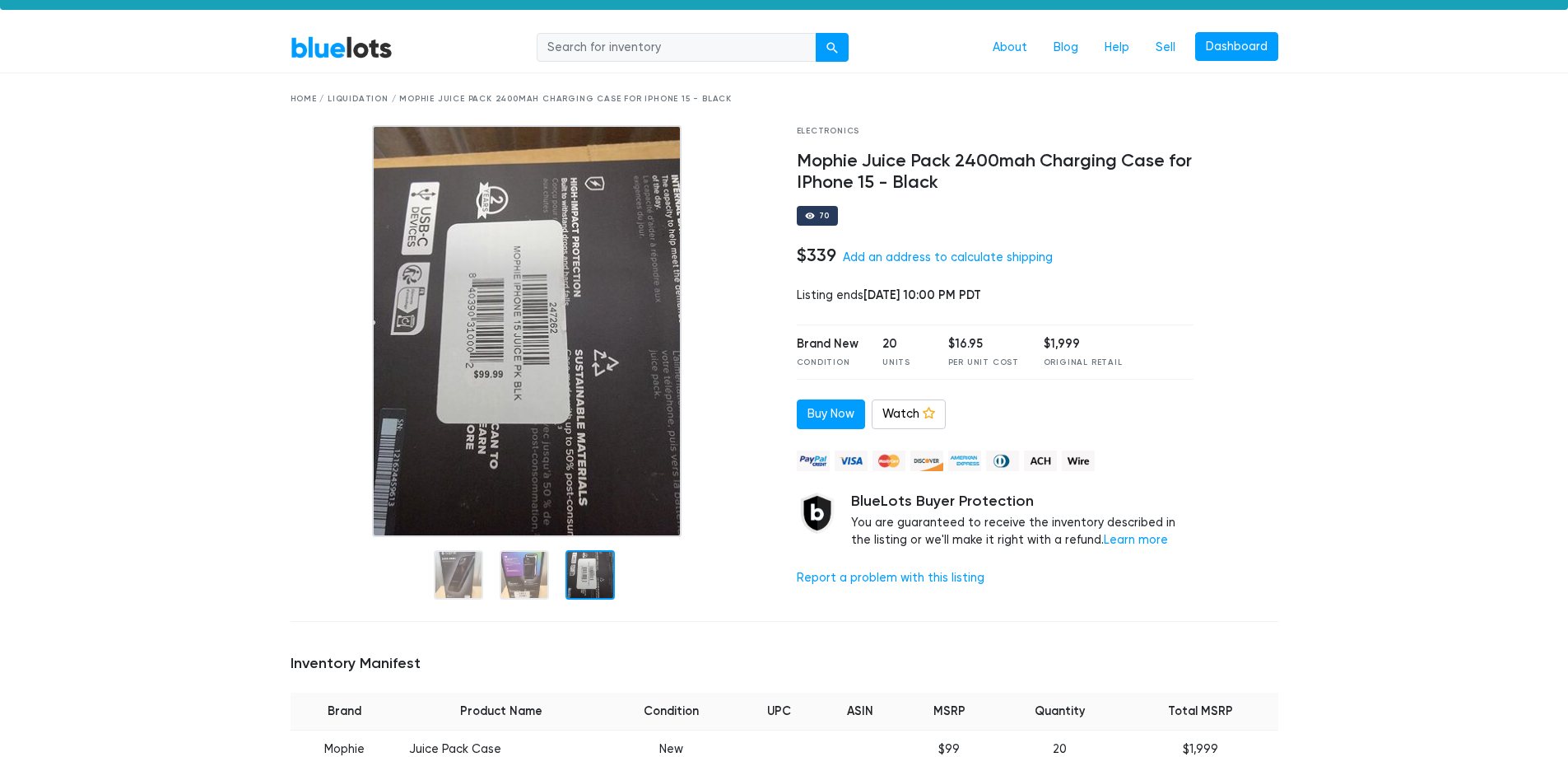
scroll to position [0, 0]
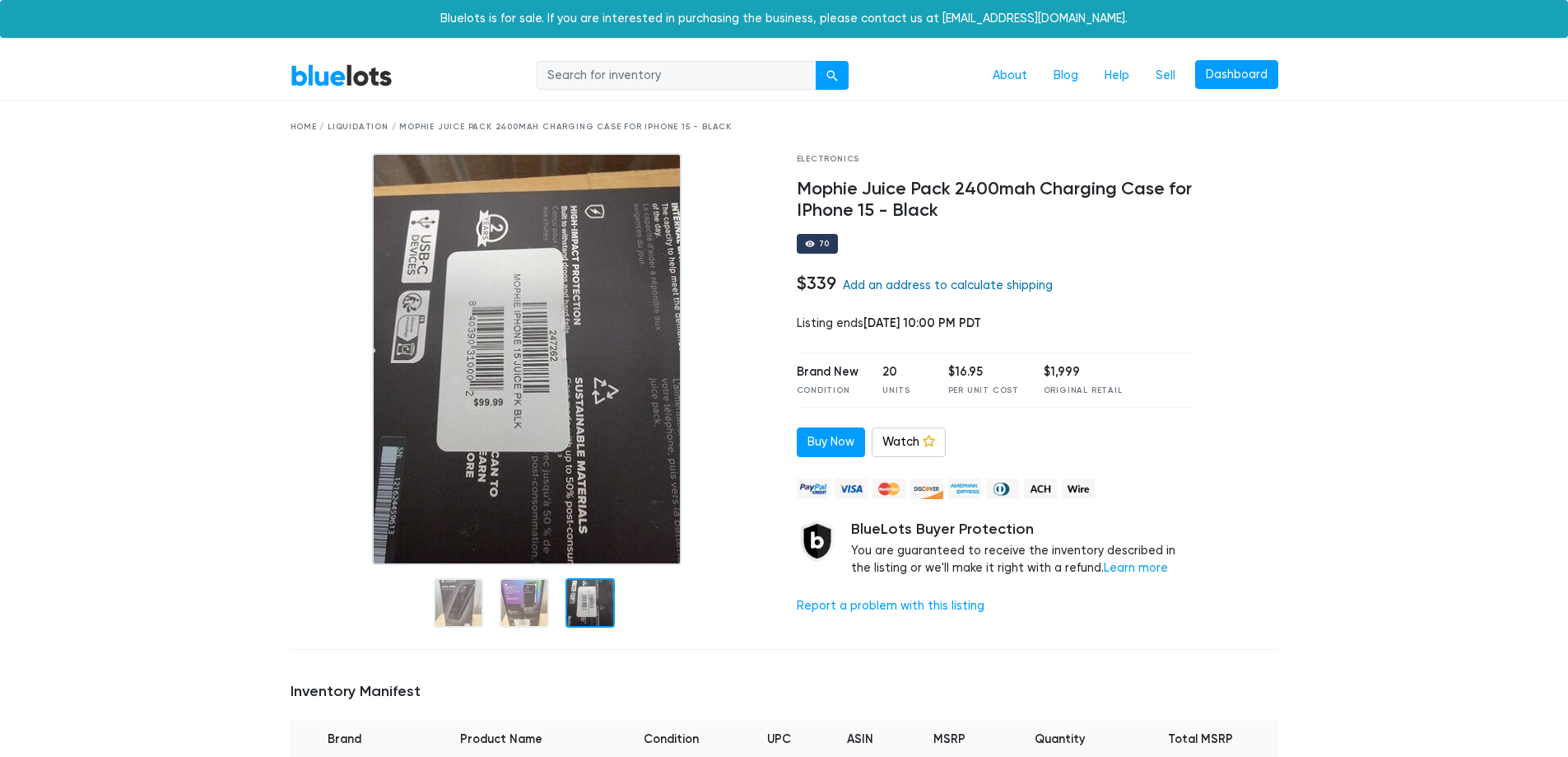
click at [928, 281] on link "Add an address to calculate shipping" at bounding box center [948, 285] width 210 height 14
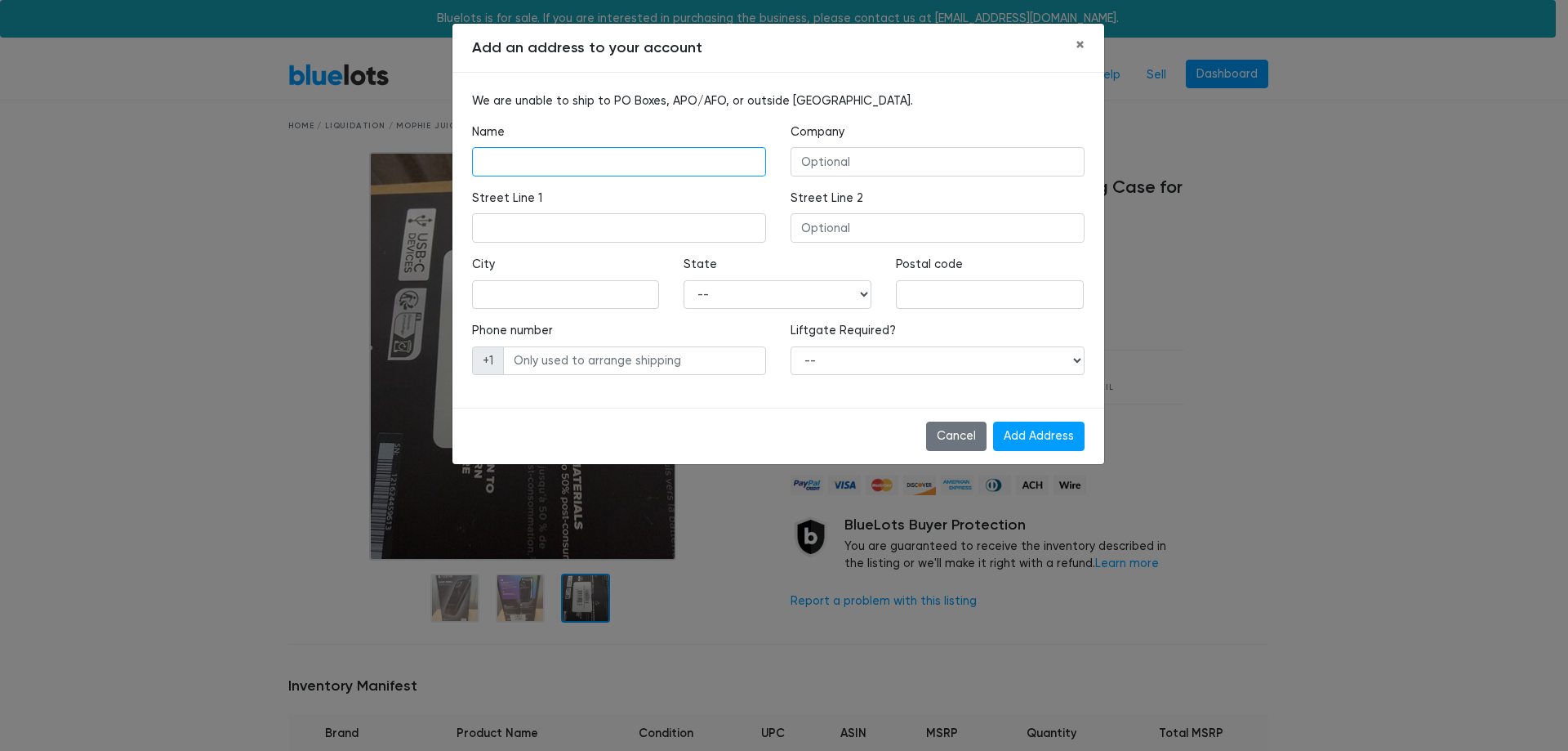
click at [541, 159] on input "text" at bounding box center [619, 161] width 294 height 29
type input "Patrick Benot"
type input "SwiftLife Inc."
type input "2127 Newbridge Road."
type input "Bellmore"
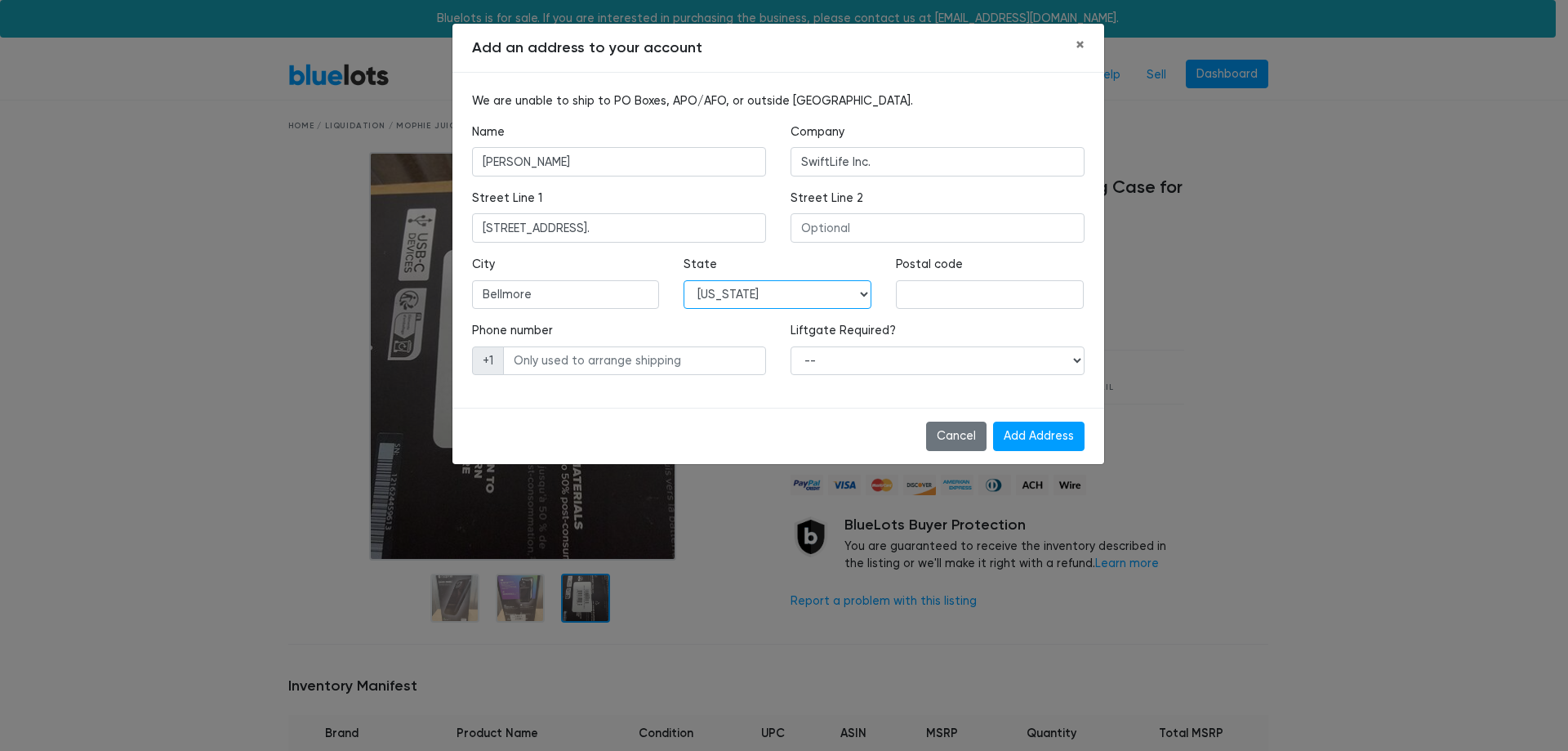
select select "NY"
type input "11710"
click at [982, 359] on select "-- Yes No" at bounding box center [937, 361] width 294 height 29
select select "1"
click at [790, 346] on select "-- Yes No" at bounding box center [937, 361] width 294 height 29
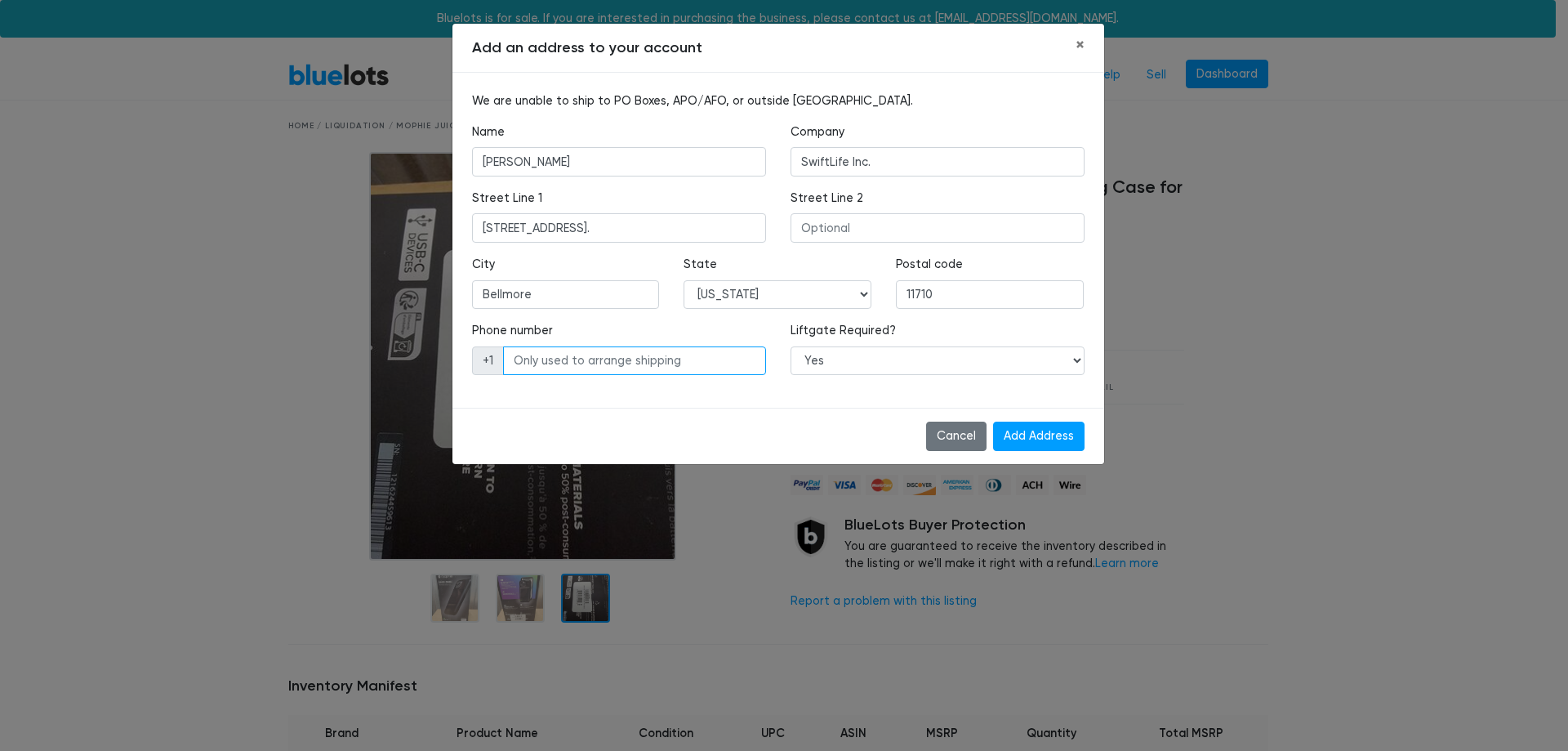
click at [645, 364] on input "text" at bounding box center [634, 361] width 263 height 29
drag, startPoint x: 654, startPoint y: 361, endPoint x: 619, endPoint y: 358, distance: 35.1
click at [619, 358] on input "text" at bounding box center [634, 361] width 263 height 29
click at [682, 363] on input "text" at bounding box center [634, 361] width 263 height 29
type input "5165576012"
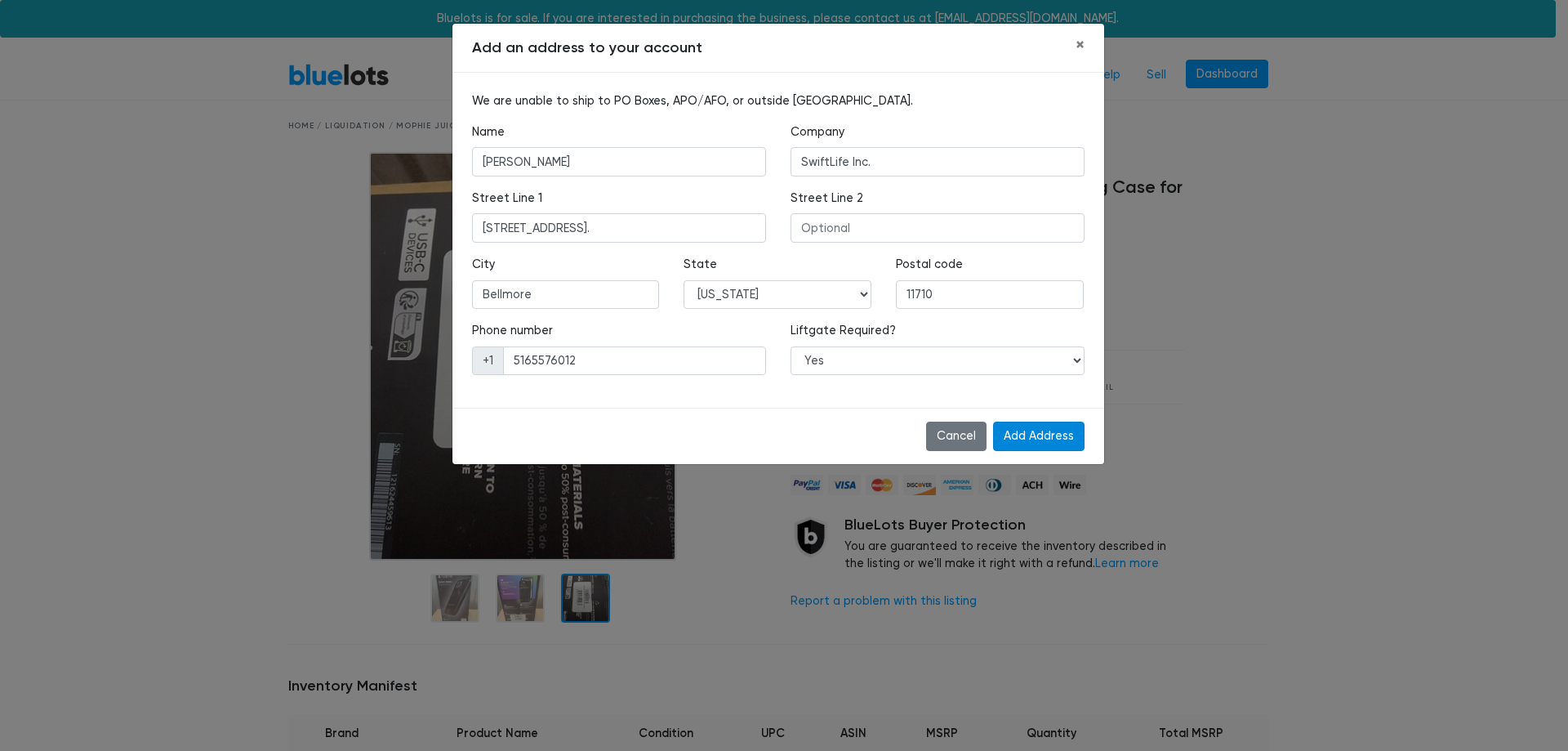
click at [1054, 447] on input "Add Address" at bounding box center [1038, 436] width 92 height 29
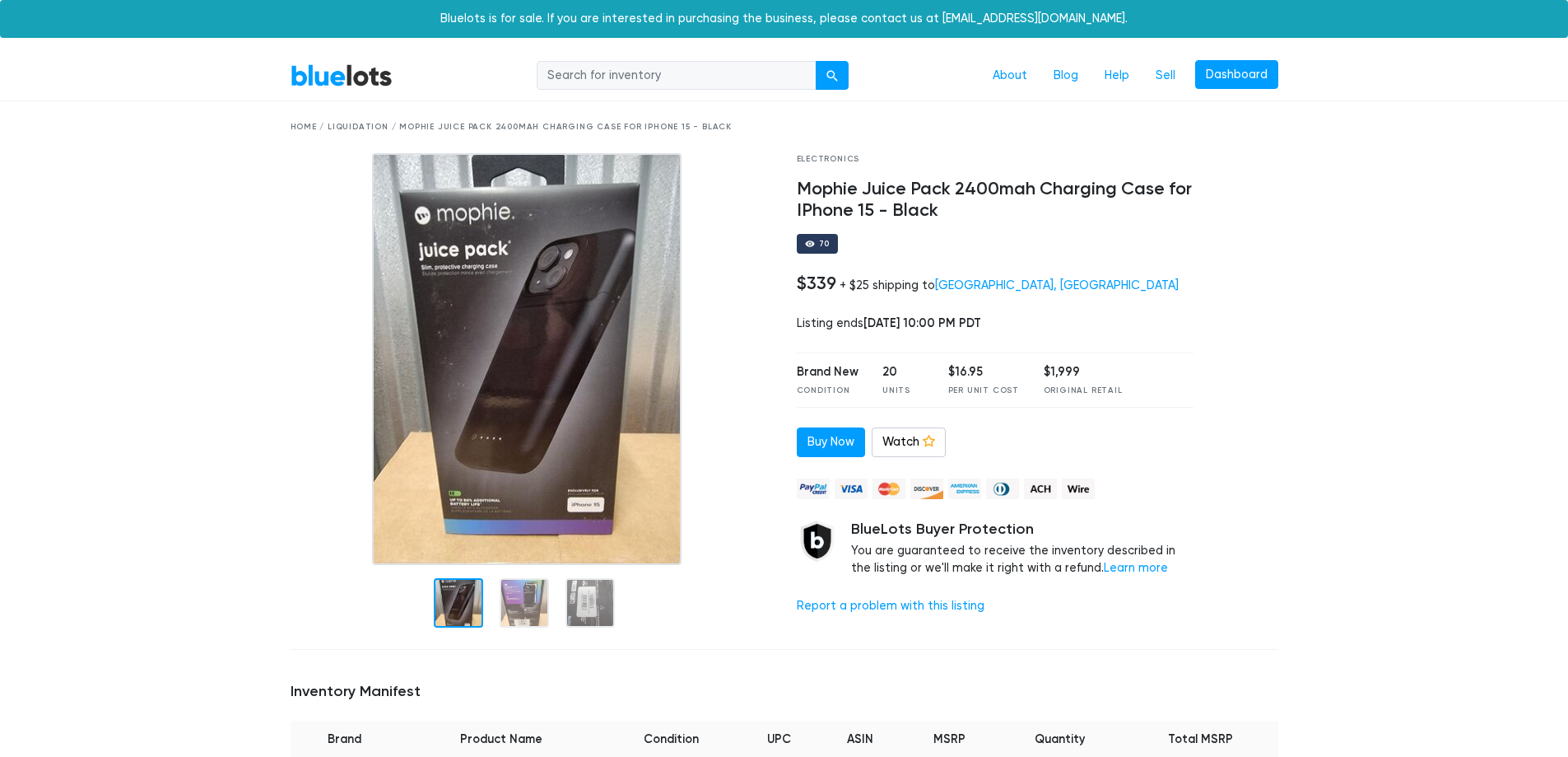
drag, startPoint x: 290, startPoint y: 251, endPoint x: 193, endPoint y: 245, distance: 97.2
drag, startPoint x: 231, startPoint y: 247, endPoint x: 206, endPoint y: 238, distance: 26.6
drag, startPoint x: 659, startPoint y: 29, endPoint x: 1156, endPoint y: 29, distance: 497.0
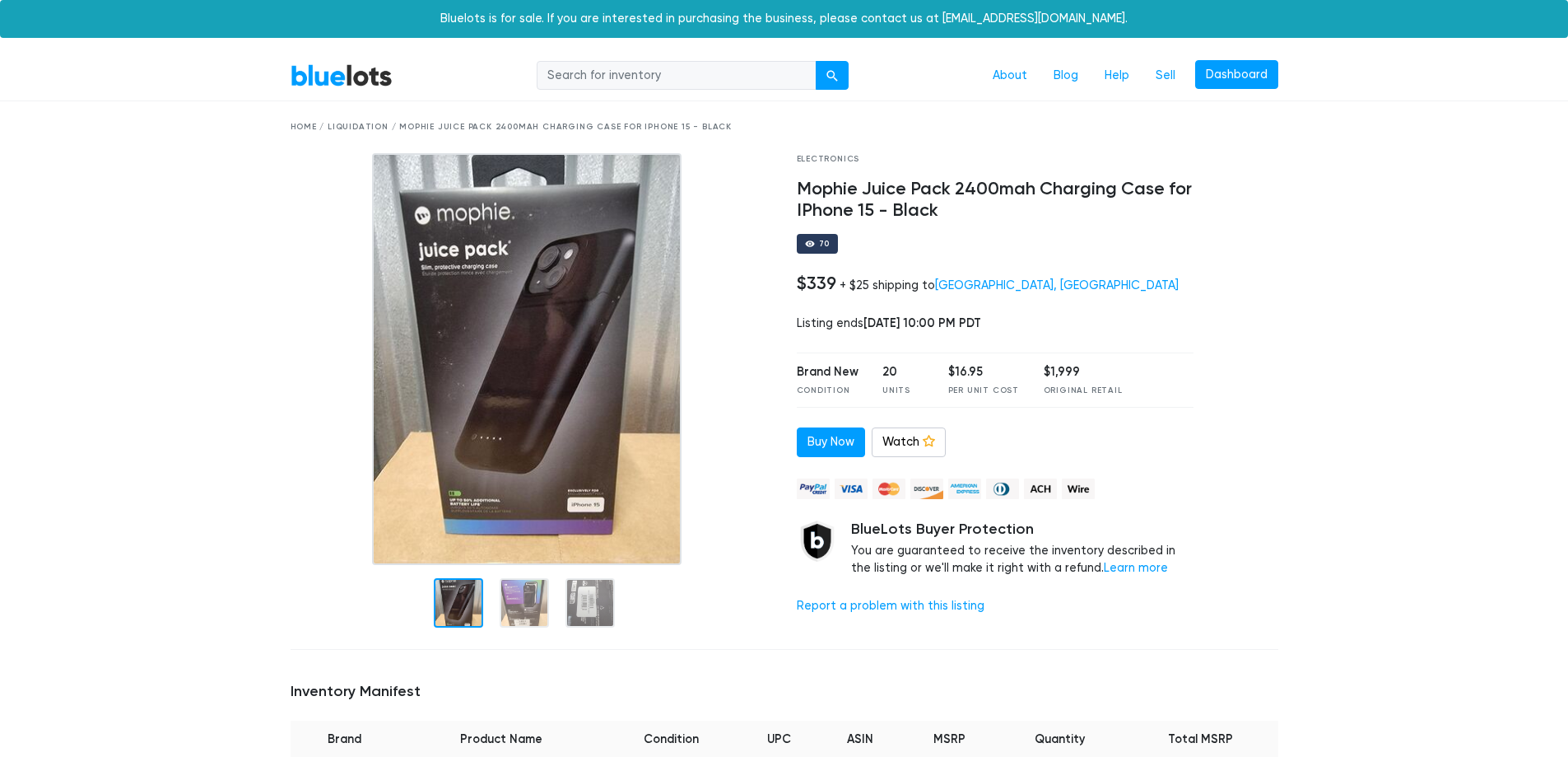
drag, startPoint x: 1156, startPoint y: 29, endPoint x: 1151, endPoint y: 19, distance: 11.2
click at [1151, 19] on div "Bluelots is for sale. If you are interested in purchasing the business, please …" at bounding box center [784, 19] width 1568 height 38
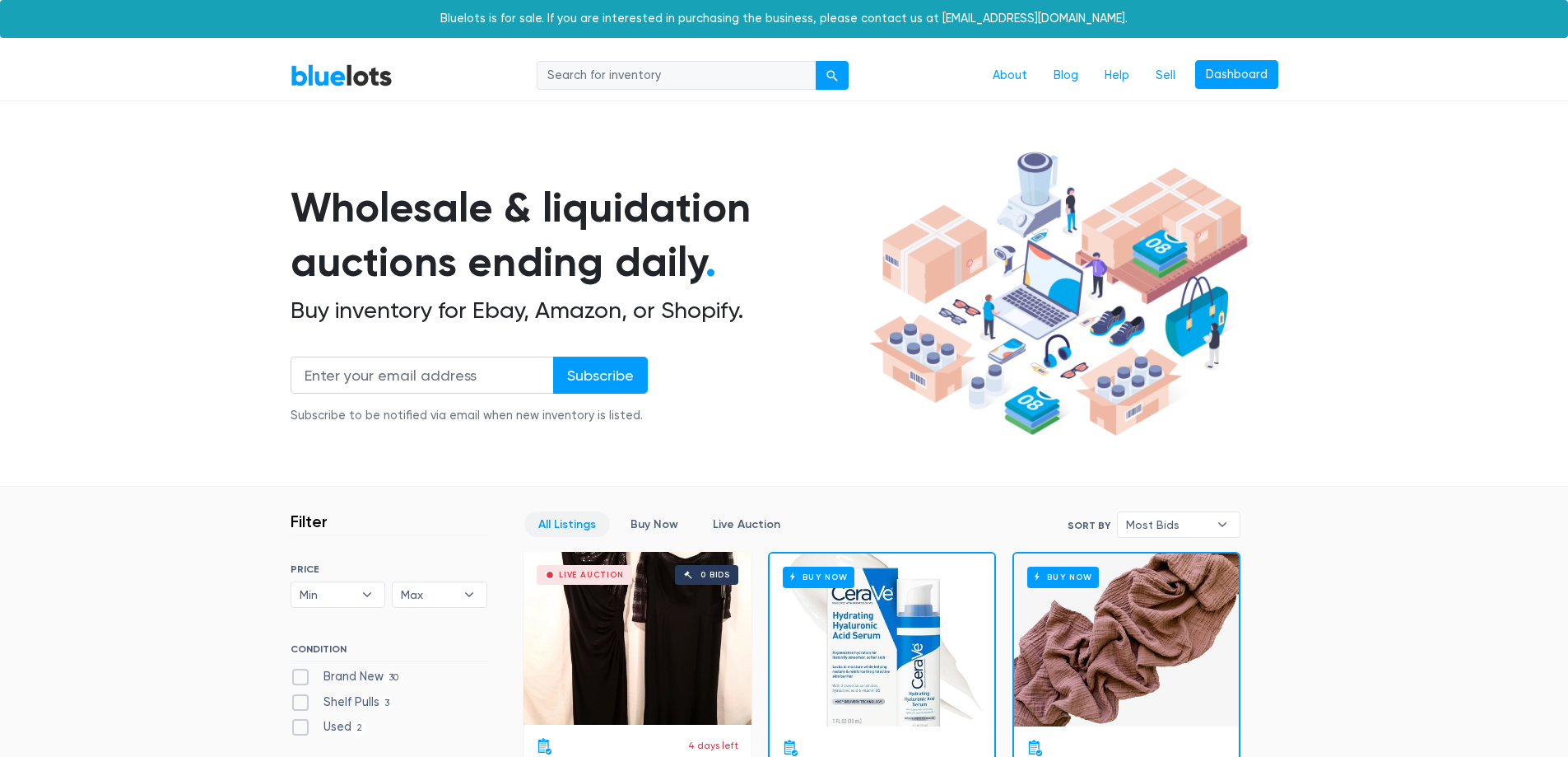
drag, startPoint x: 1393, startPoint y: 147, endPoint x: 1334, endPoint y: 35, distance: 126.6
click at [1365, 89] on nav "BlueLots About Blog Help Sell Dashboard" at bounding box center [784, 76] width 1568 height 50
